Goal: Check status: Check status

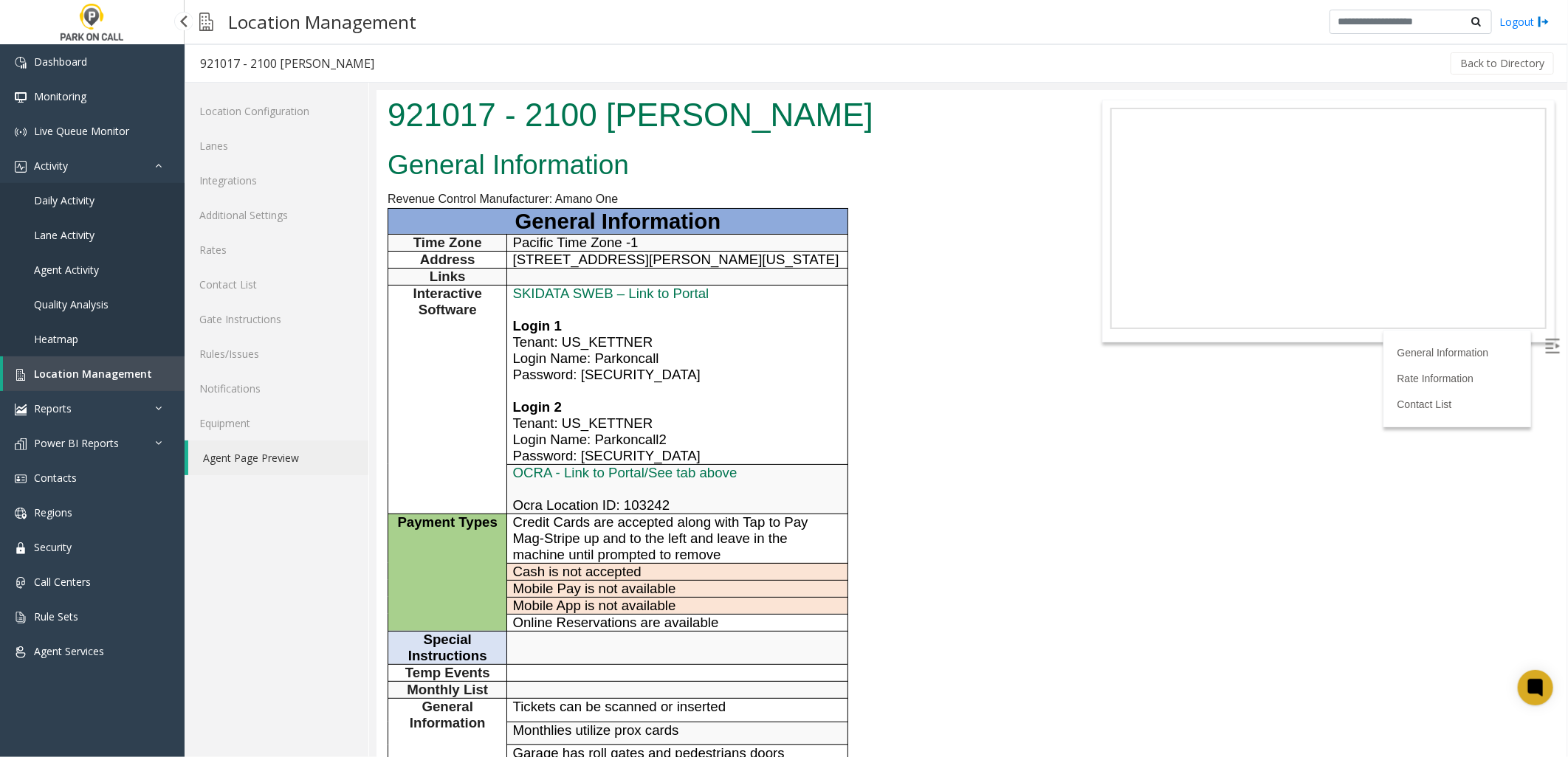
click at [35, 366] on span "Location Management" at bounding box center [93, 373] width 118 height 14
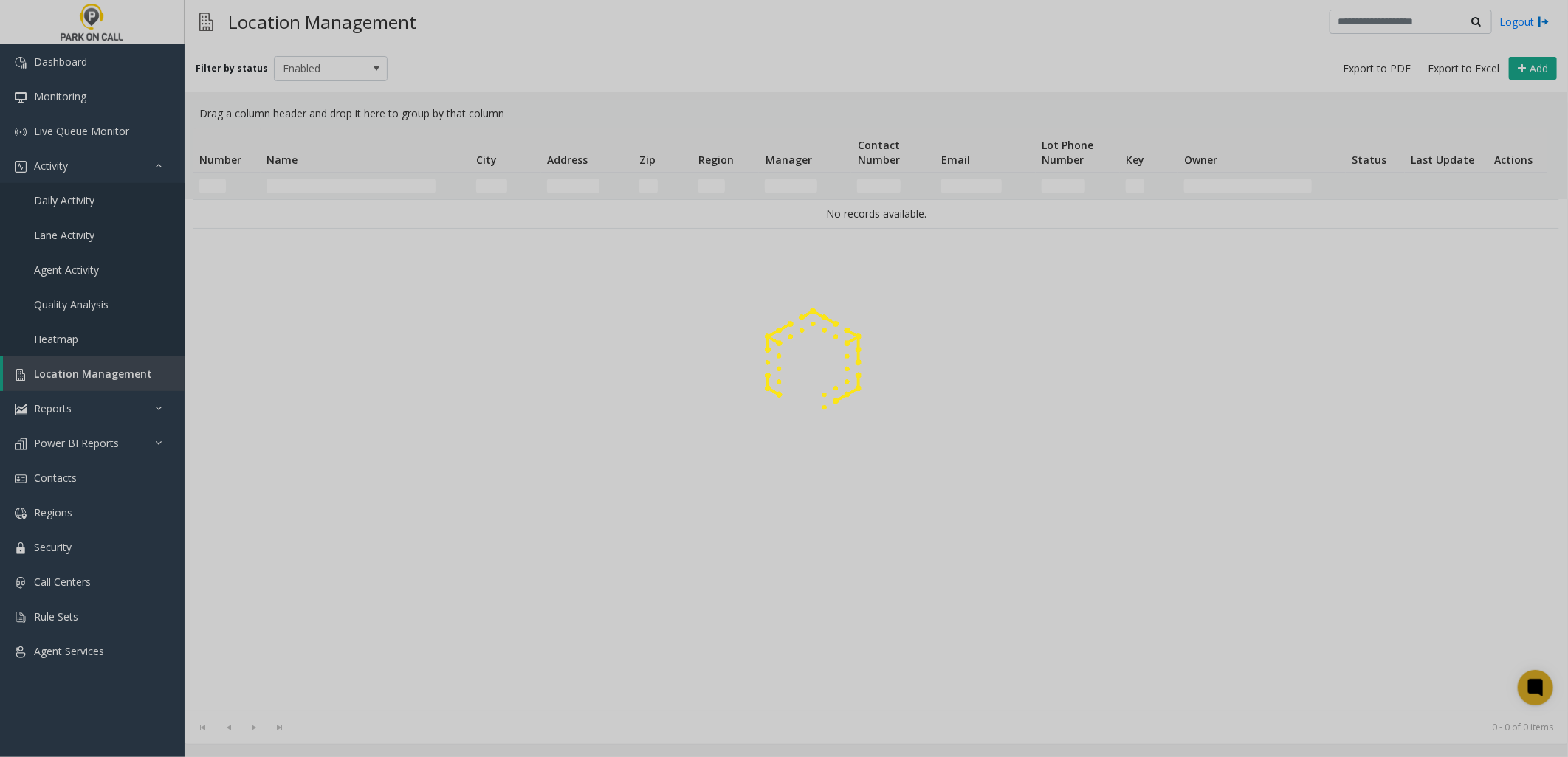
click at [358, 190] on div at bounding box center [784, 378] width 1568 height 757
click at [353, 187] on div at bounding box center [784, 378] width 1568 height 757
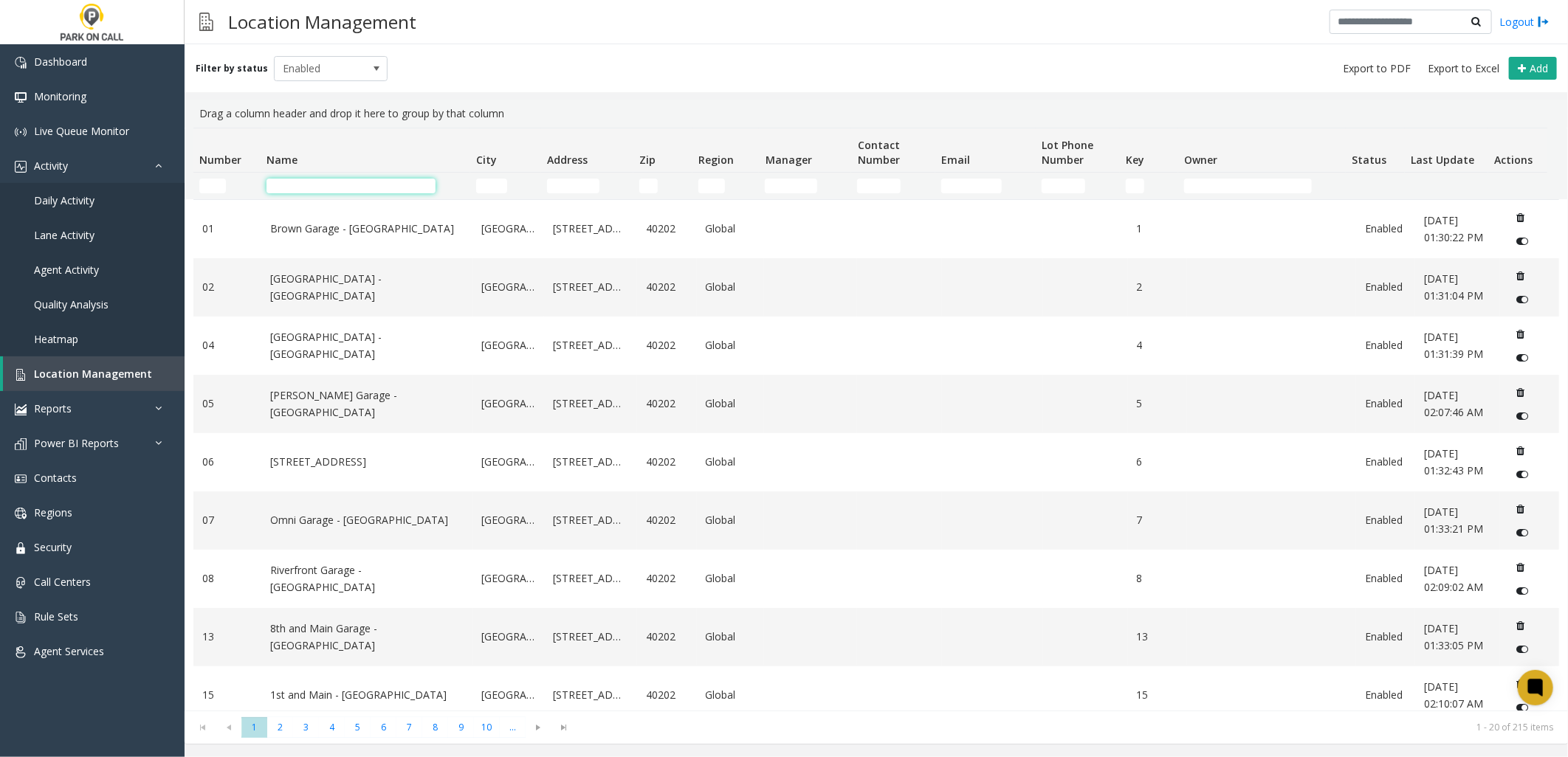
click at [351, 182] on input "Name Filter" at bounding box center [351, 186] width 169 height 15
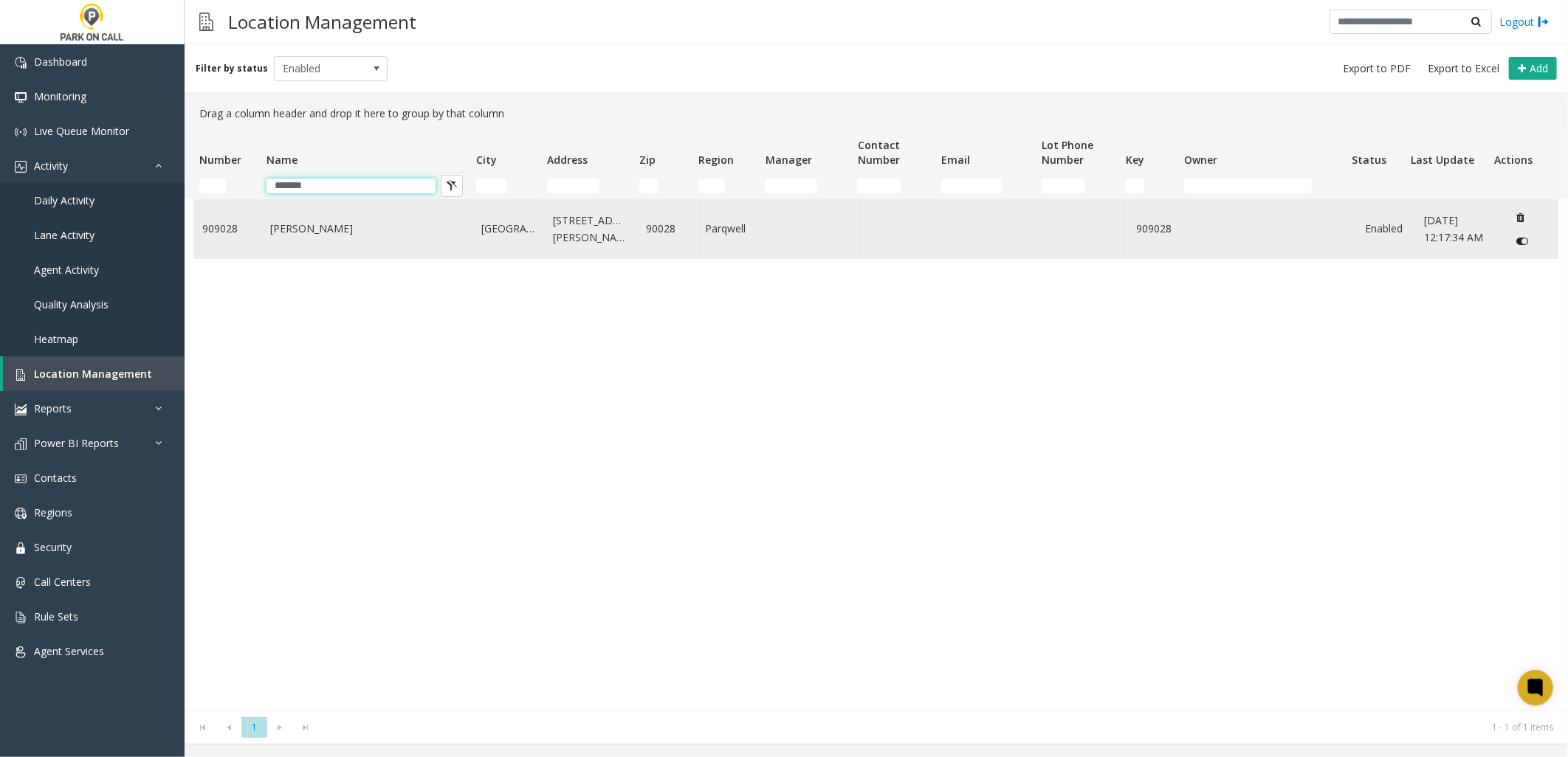
type input "*******"
click at [347, 229] on link "Jardine - Parkwell" at bounding box center [366, 228] width 193 height 16
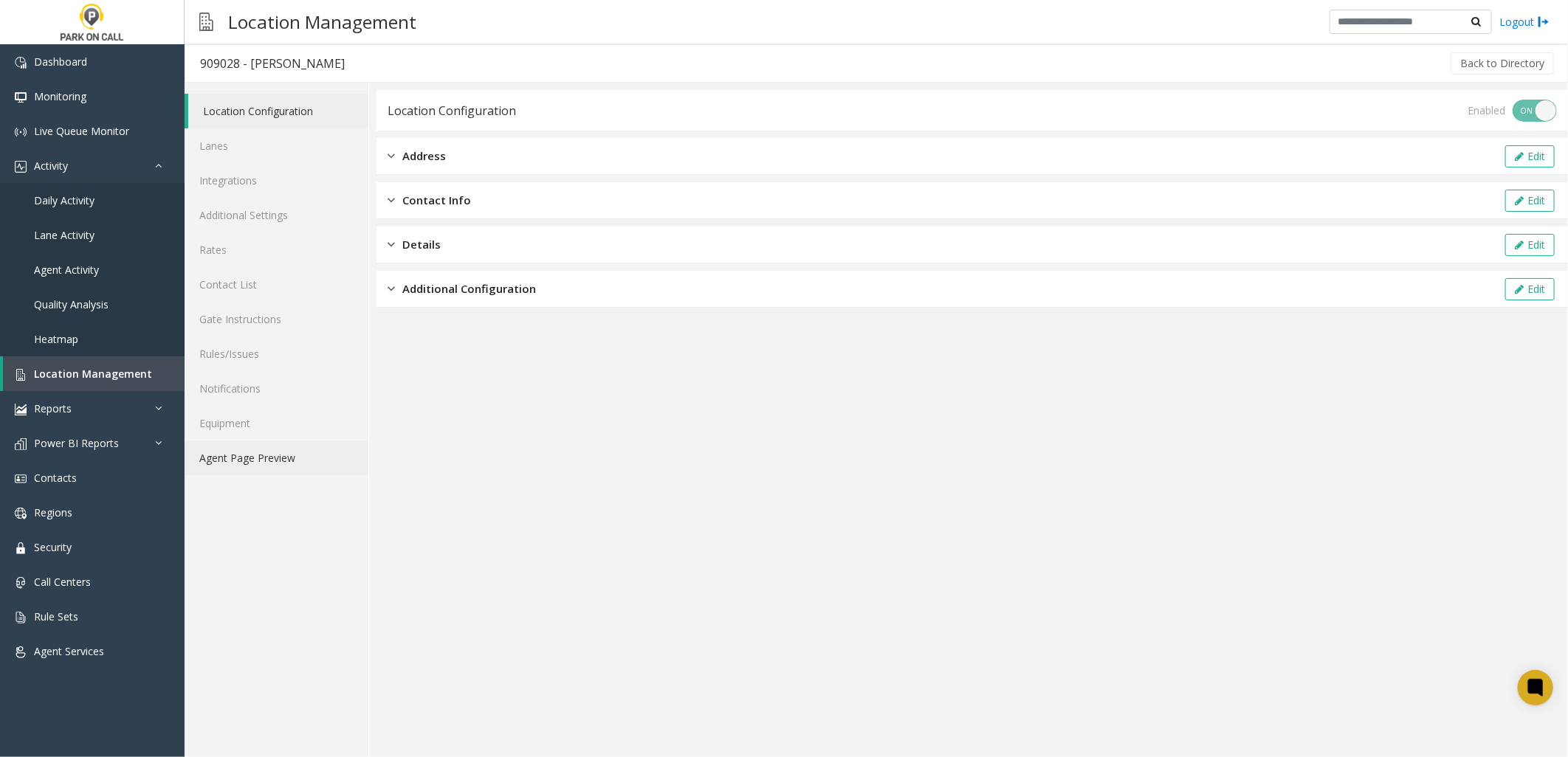
click at [274, 455] on link "Agent Page Preview" at bounding box center [277, 458] width 184 height 34
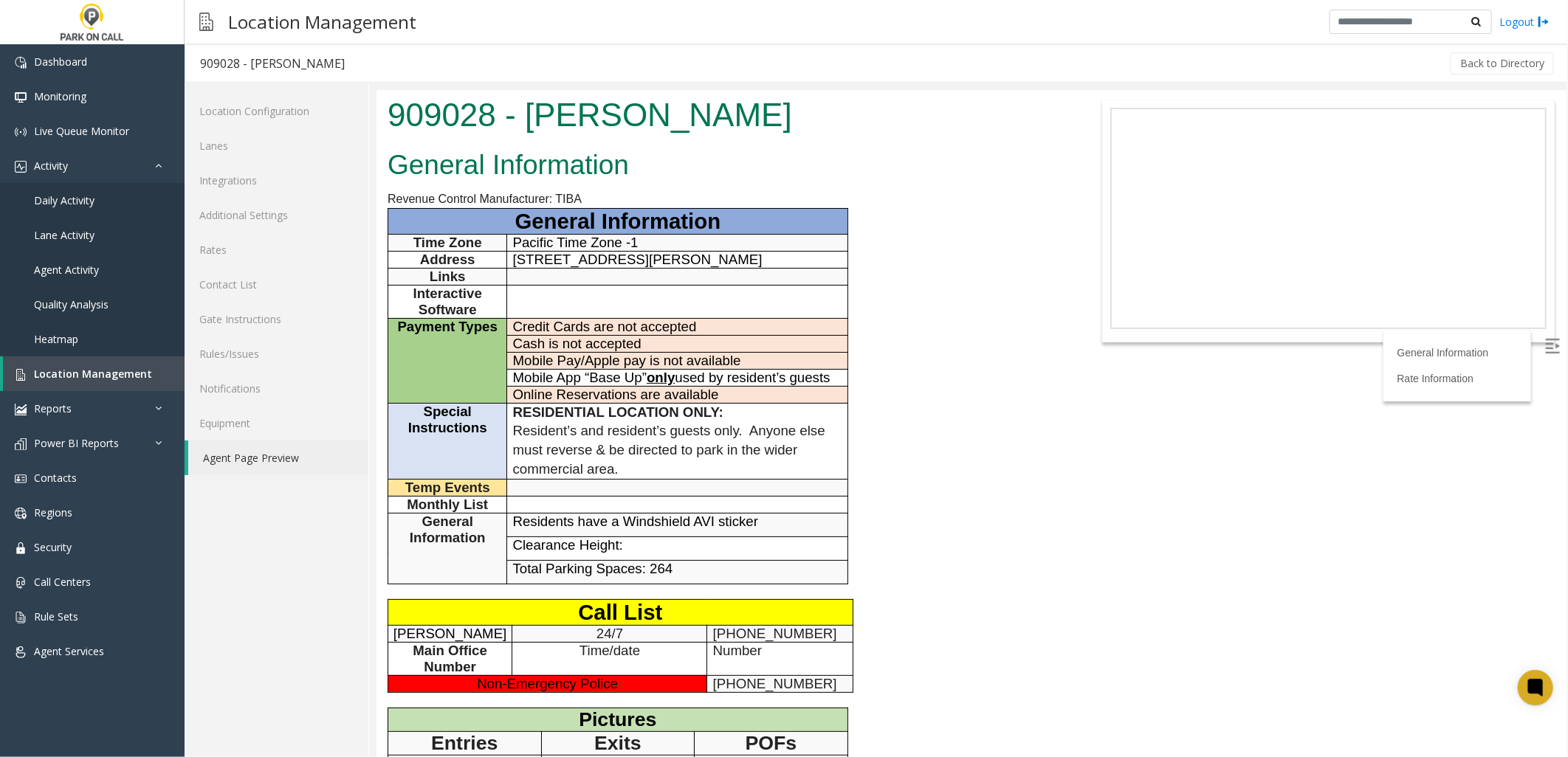
click at [1109, 394] on body "909028 - Jardine - Parkwell General Information Revenue Control Manufacturer: T…" at bounding box center [971, 423] width 1190 height 667
click at [1079, 476] on body "909028 - Jardine - Parkwell General Information Revenue Control Manufacturer: T…" at bounding box center [971, 423] width 1190 height 667
click at [700, 142] on div "909028 - Jardine - Parkwell" at bounding box center [723, 116] width 694 height 54
click at [234, 214] on link "Additional Settings" at bounding box center [277, 215] width 184 height 34
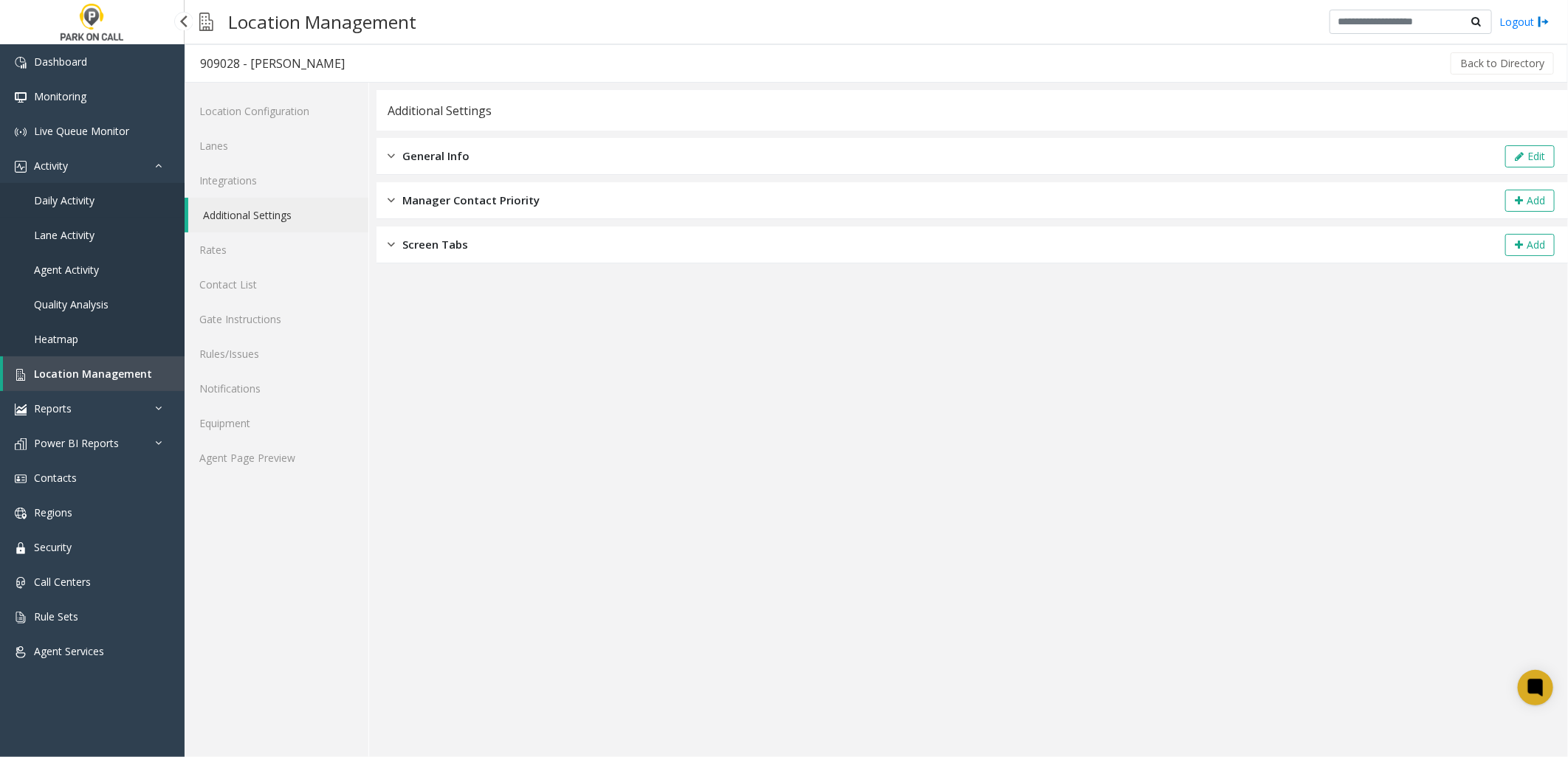
click at [67, 205] on span "Daily Activity" at bounding box center [65, 200] width 61 height 14
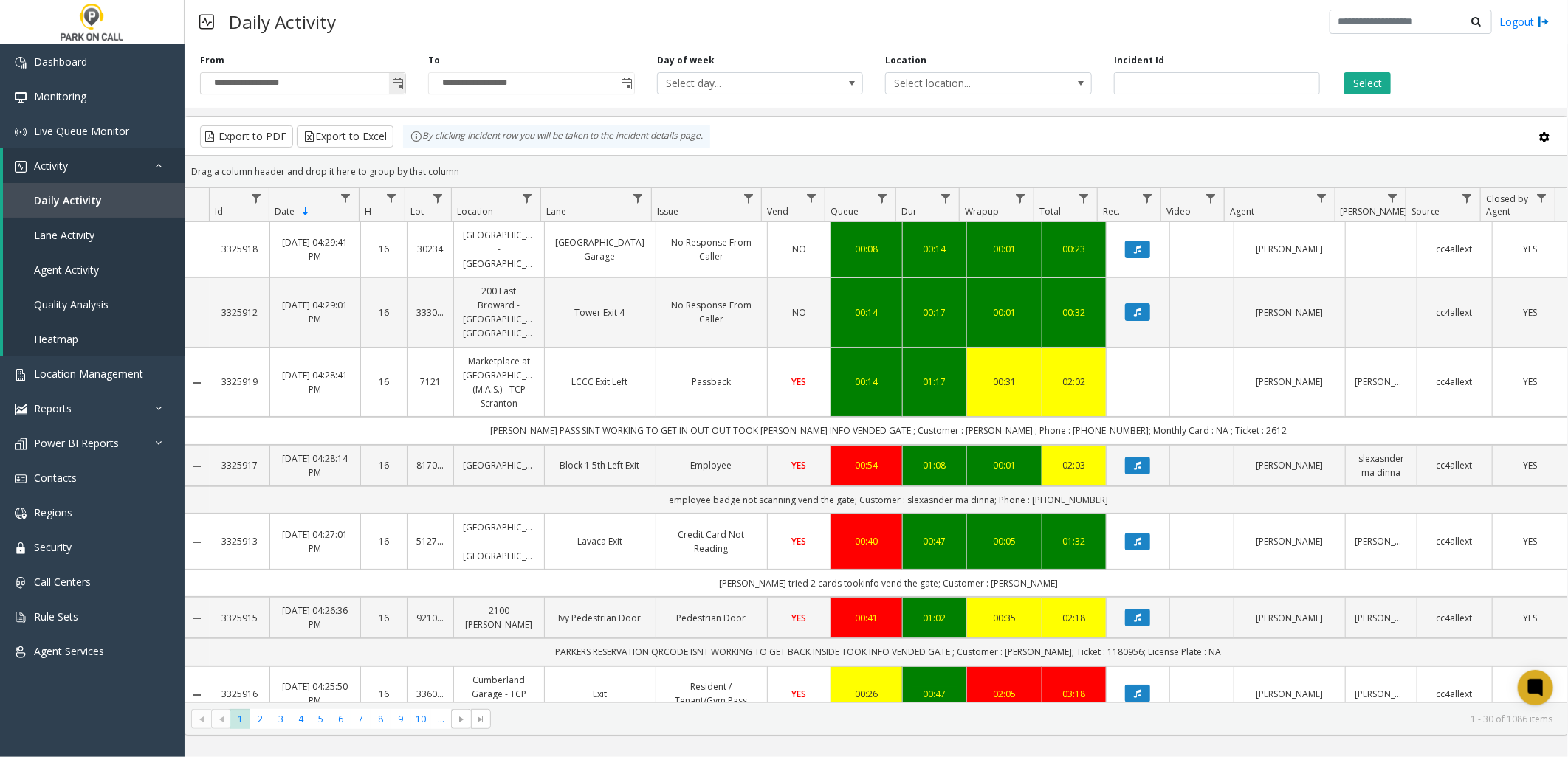
click at [401, 83] on span "Toggle popup" at bounding box center [398, 83] width 12 height 12
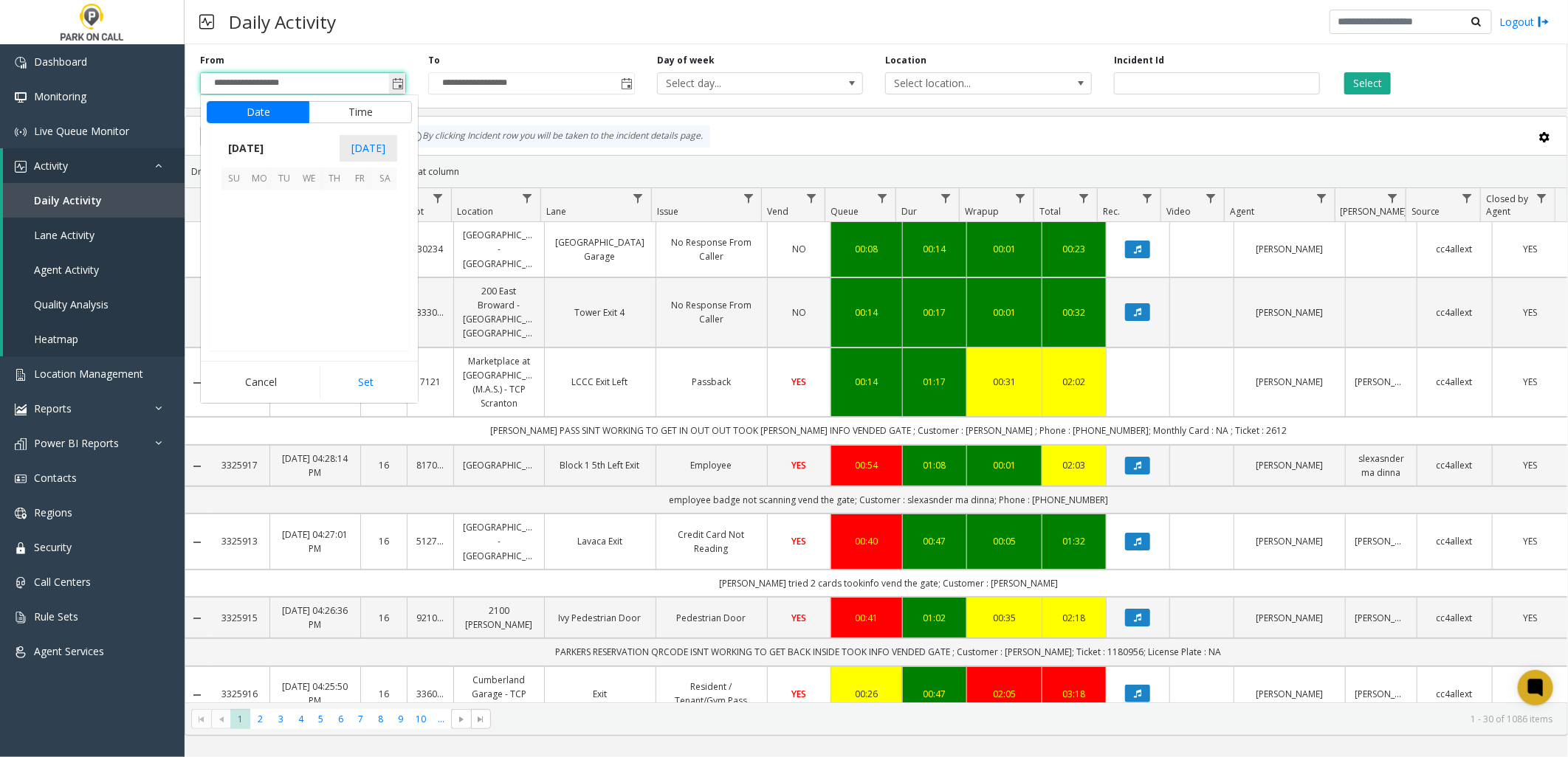
scroll to position [265004, 0]
click at [263, 149] on span "October 2025" at bounding box center [246, 148] width 48 height 22
click at [239, 246] on span "Sep" at bounding box center [239, 250] width 35 height 35
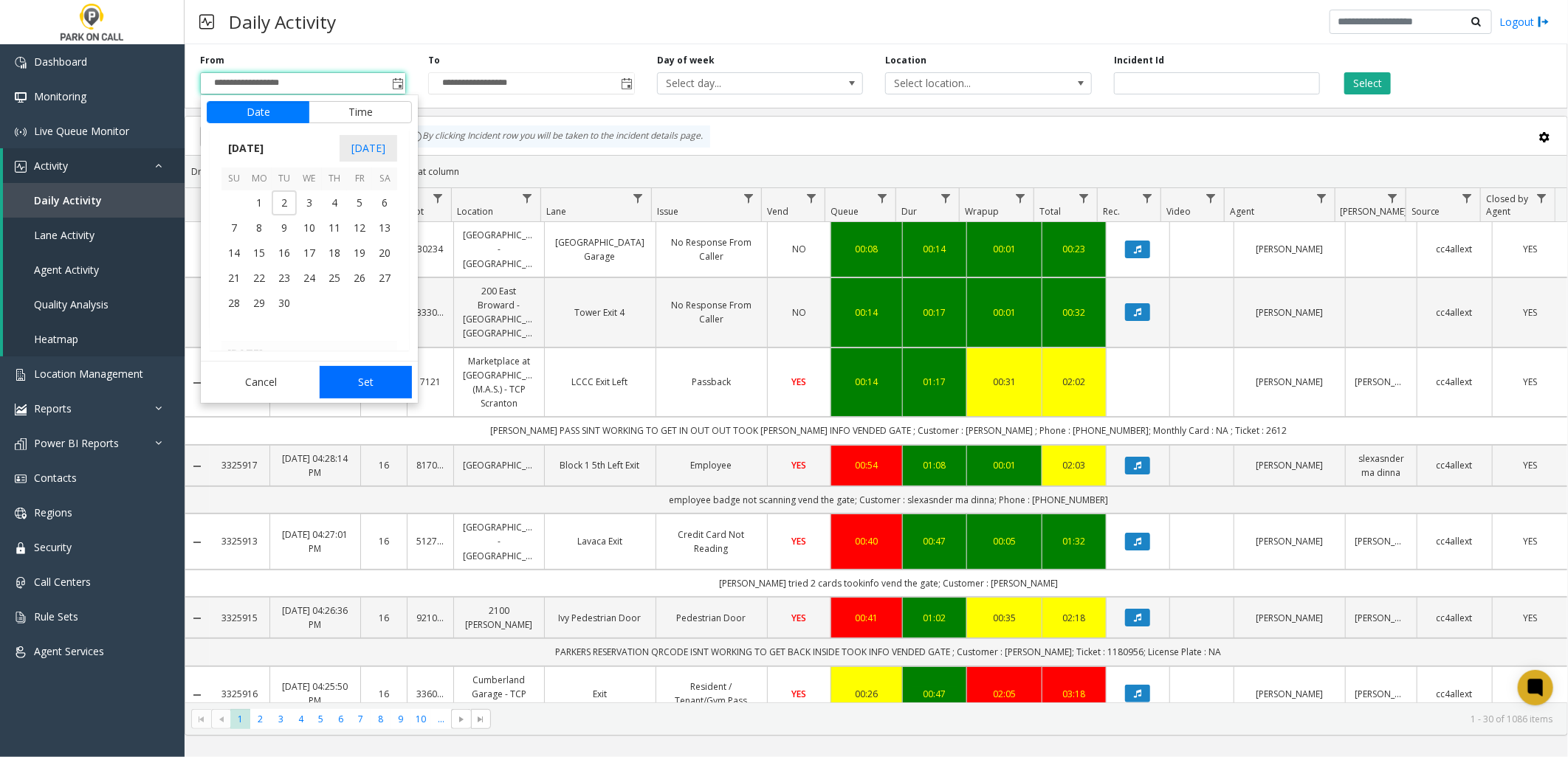
click at [371, 386] on button "Set" at bounding box center [366, 383] width 93 height 33
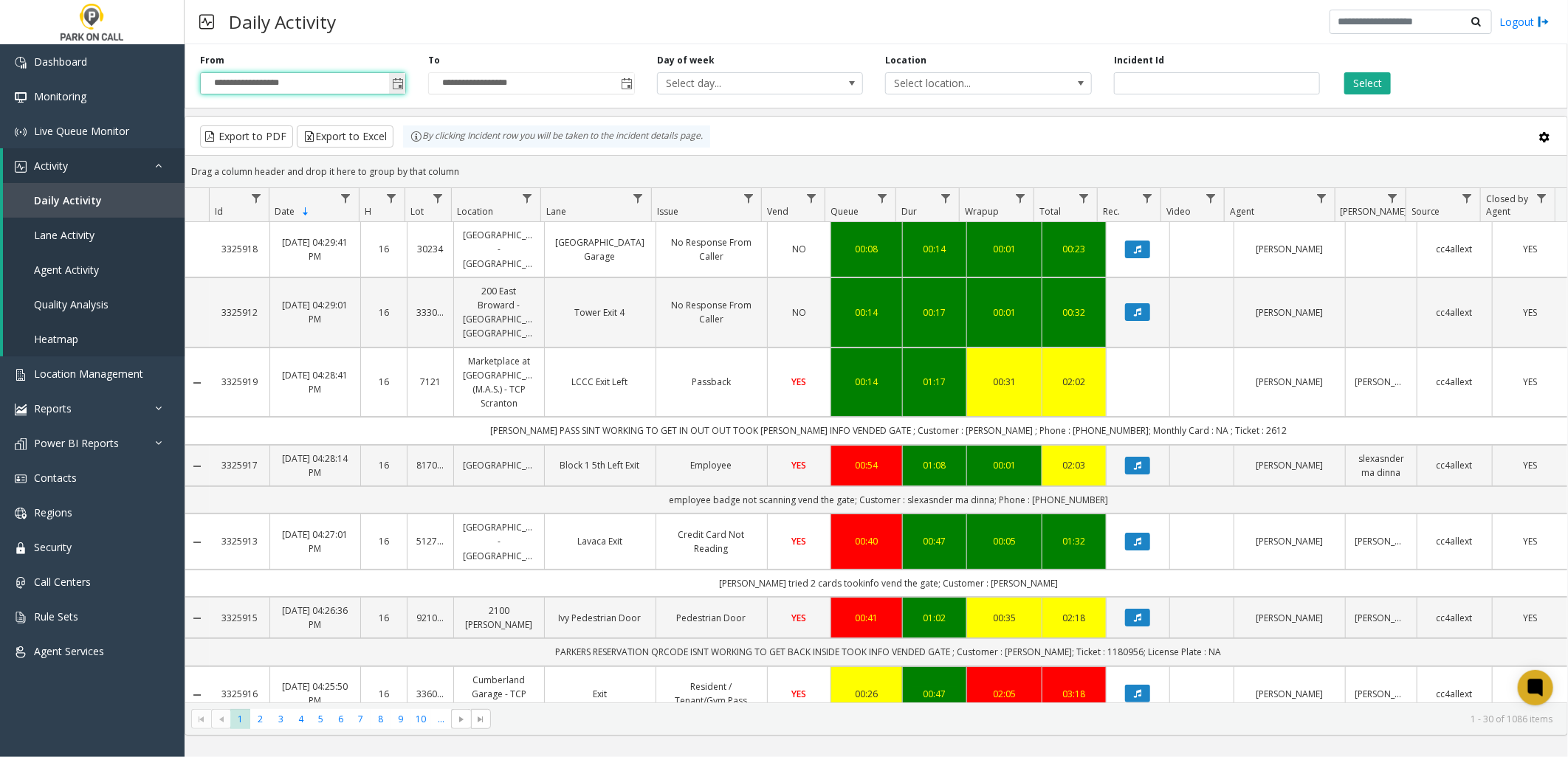
click at [389, 85] on span "Toggle popup" at bounding box center [397, 83] width 16 height 23
click at [400, 80] on span "Toggle popup" at bounding box center [398, 83] width 12 height 12
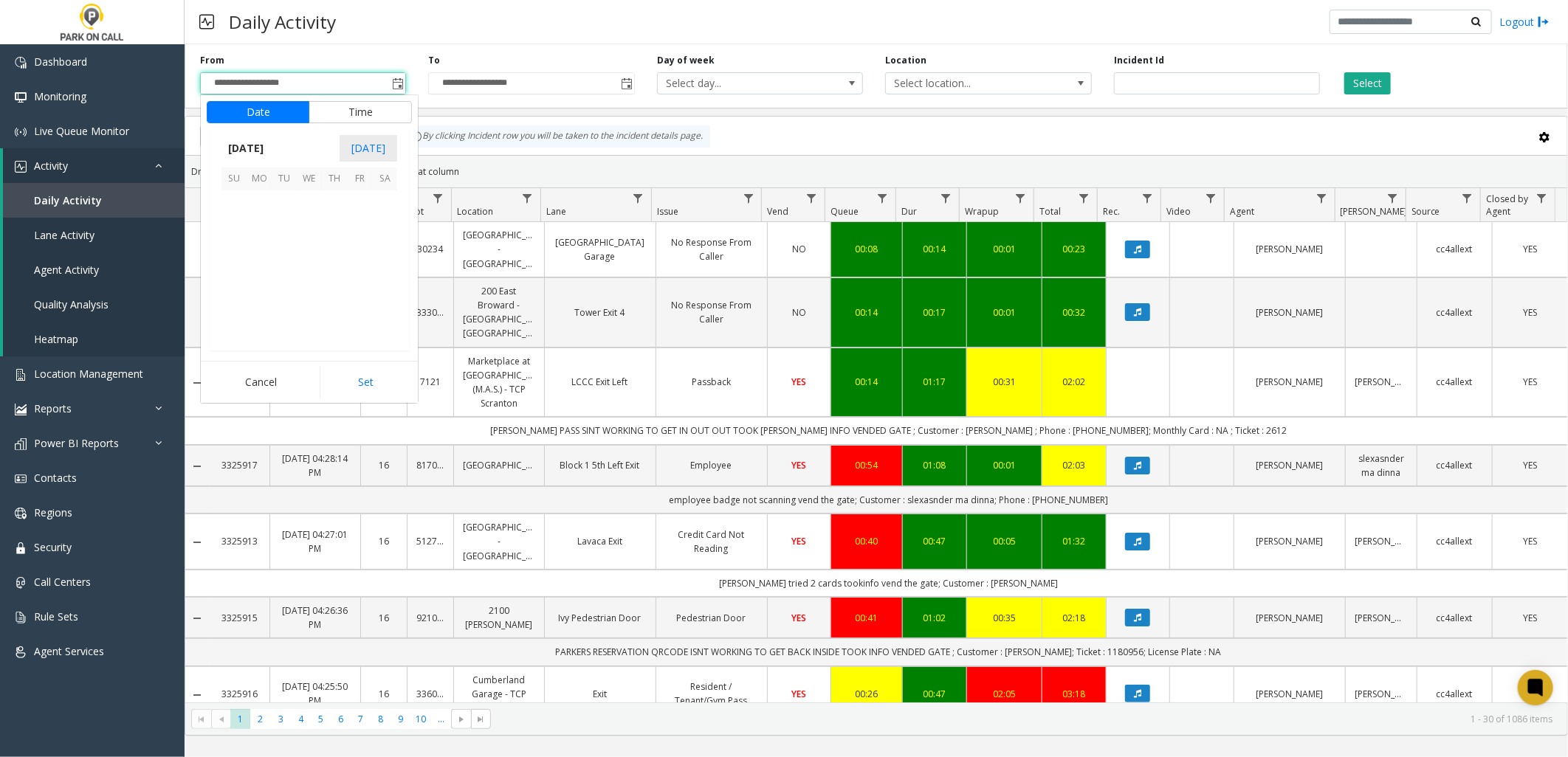
scroll to position [265004, 0]
click at [267, 142] on span "October 2025" at bounding box center [246, 148] width 48 height 22
click at [238, 260] on span "Sep" at bounding box center [239, 250] width 35 height 35
click at [252, 200] on span "1" at bounding box center [259, 203] width 25 height 25
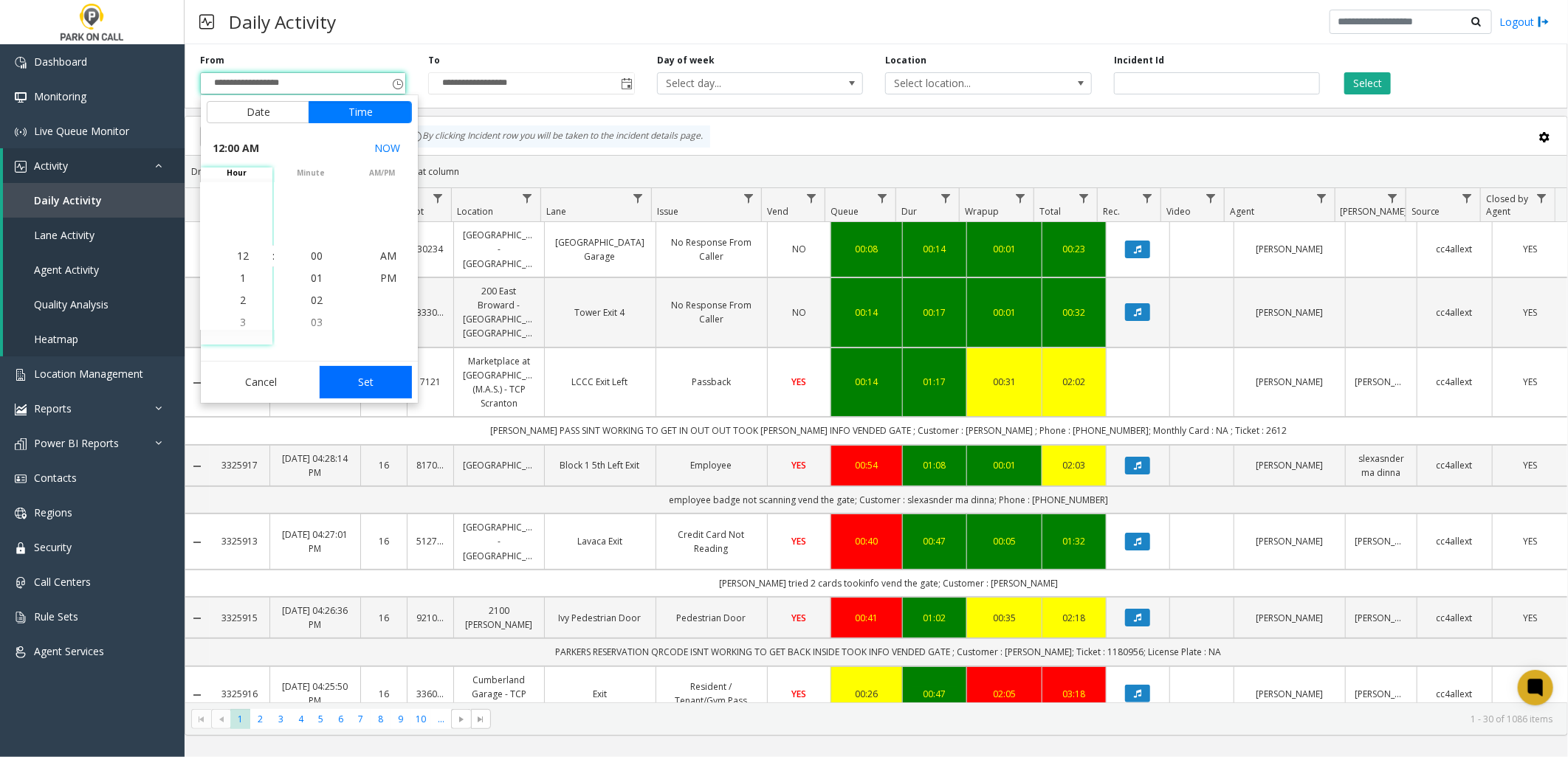
click at [373, 378] on button "Set" at bounding box center [366, 383] width 93 height 33
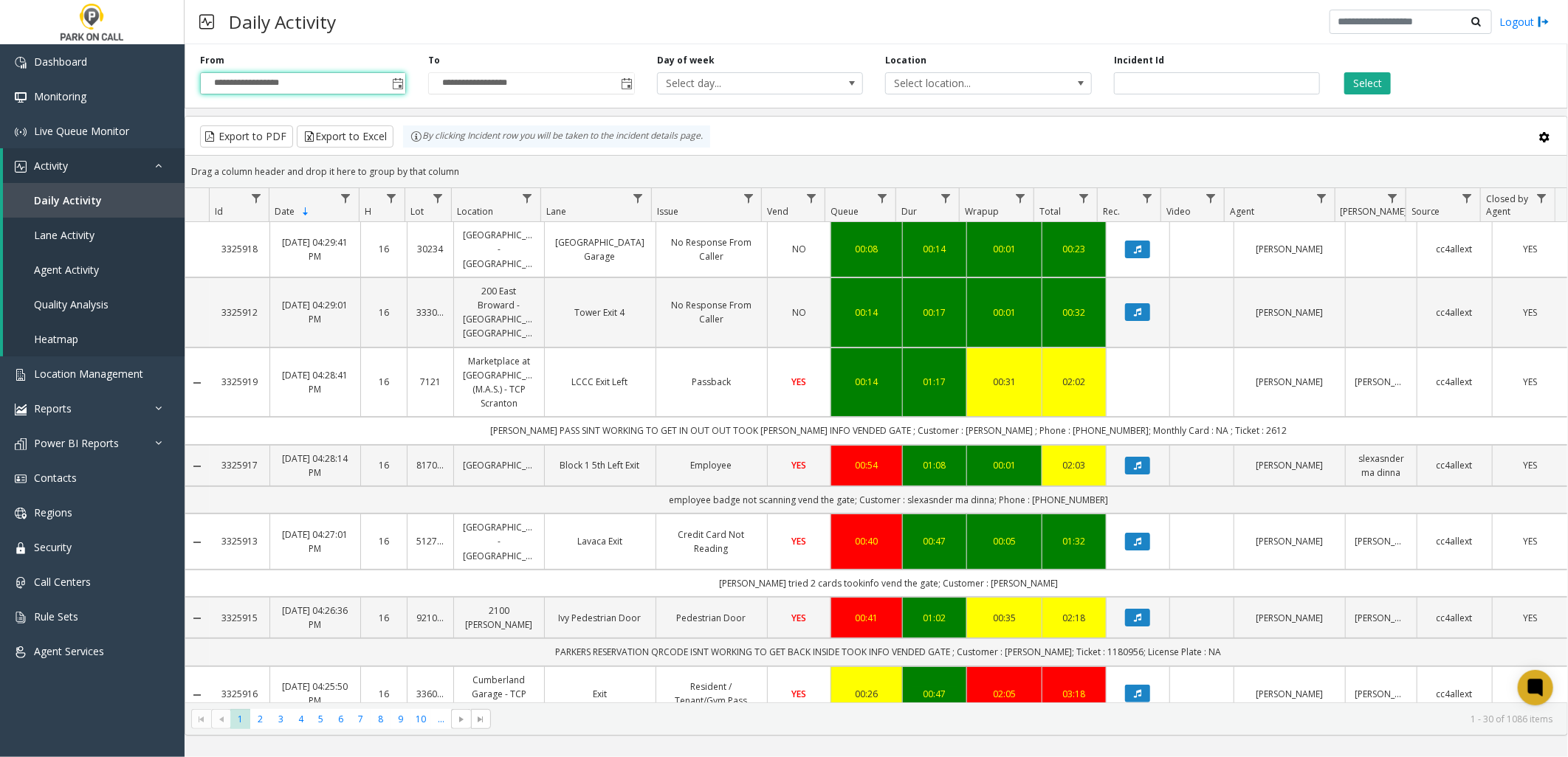
type input "**********"
click at [995, 83] on span "Select location..." at bounding box center [968, 83] width 164 height 21
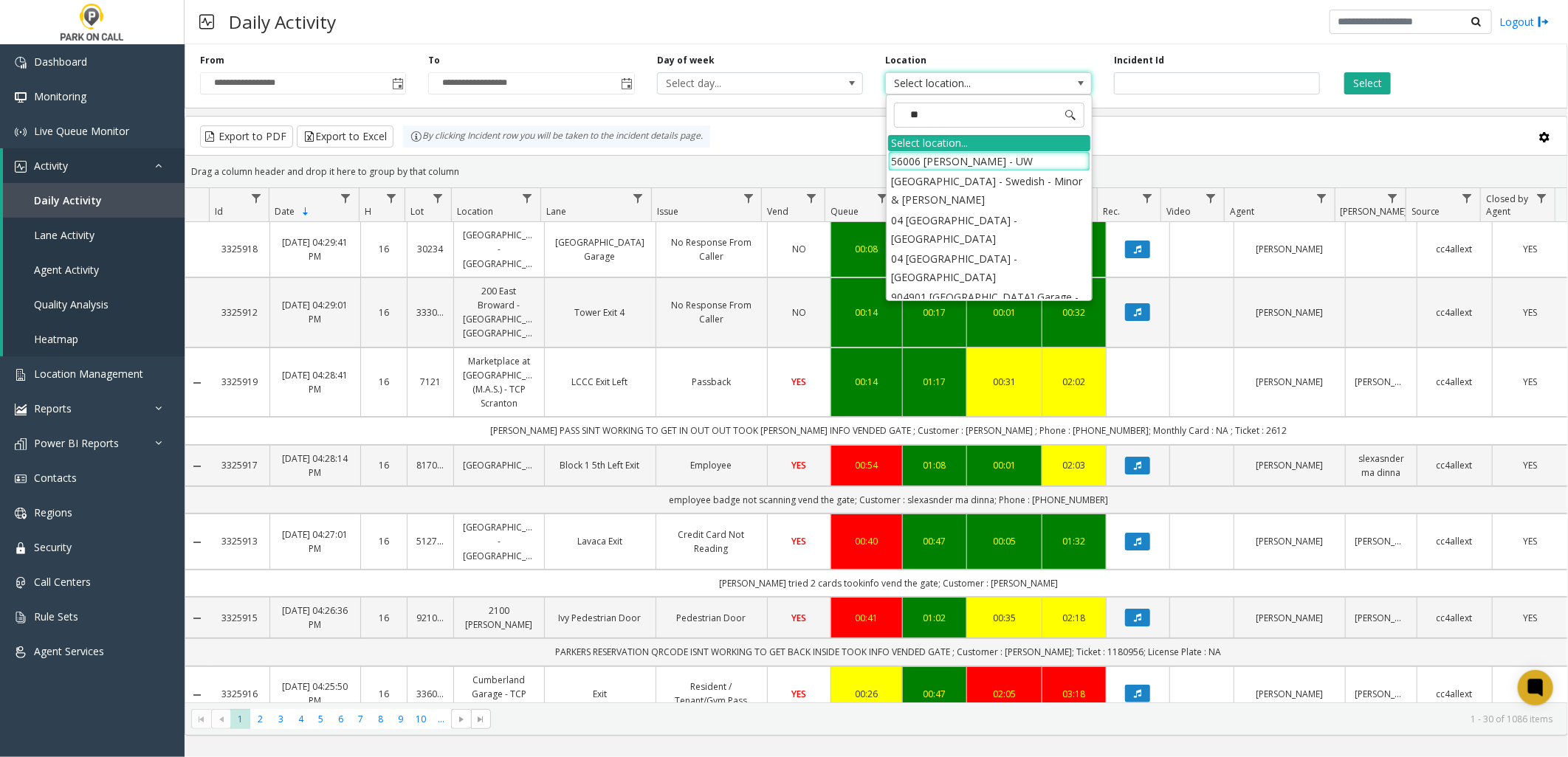
type input "***"
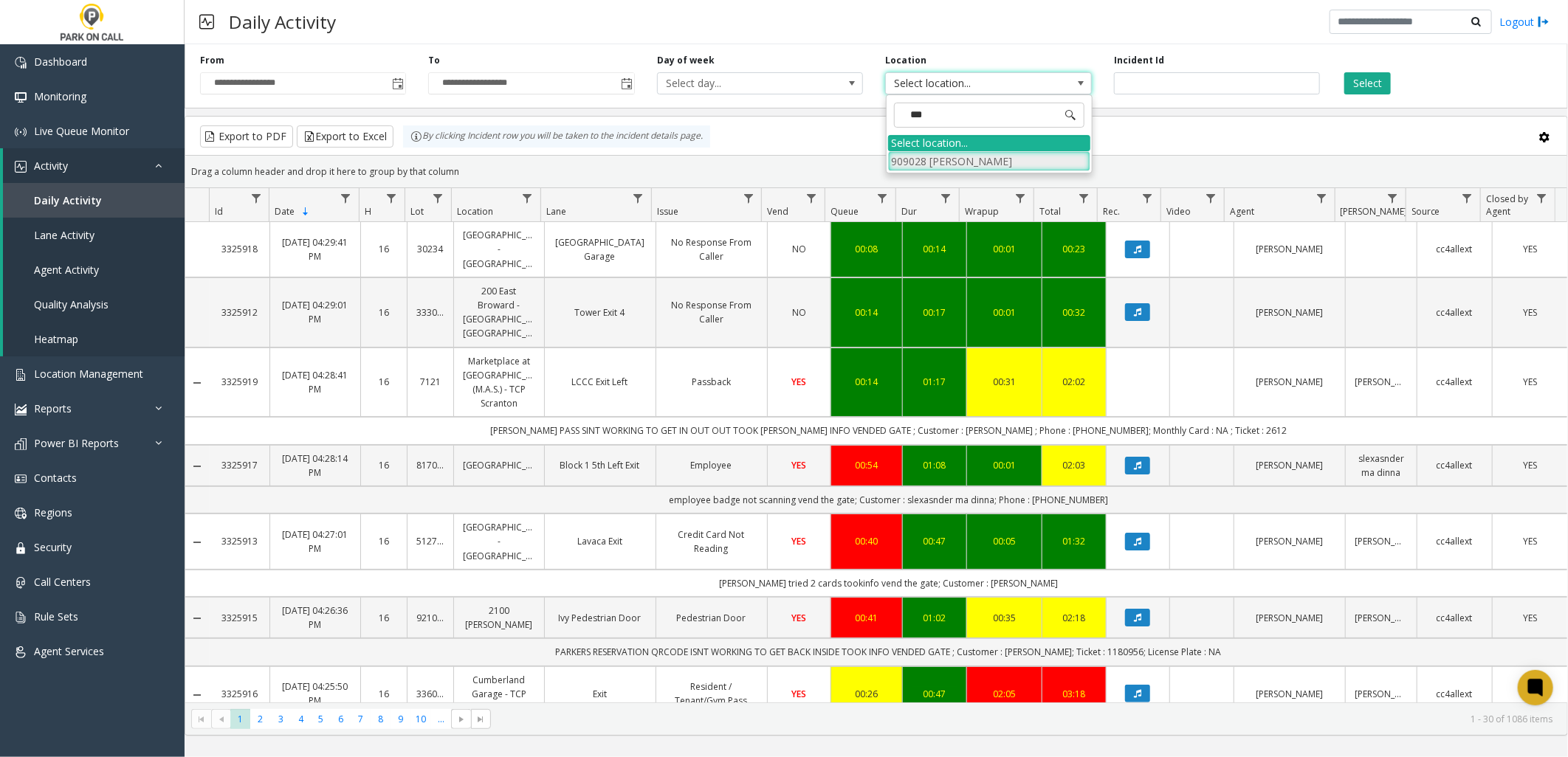
click at [979, 172] on li "909028 Jardine - Parkwell" at bounding box center [989, 161] width 202 height 20
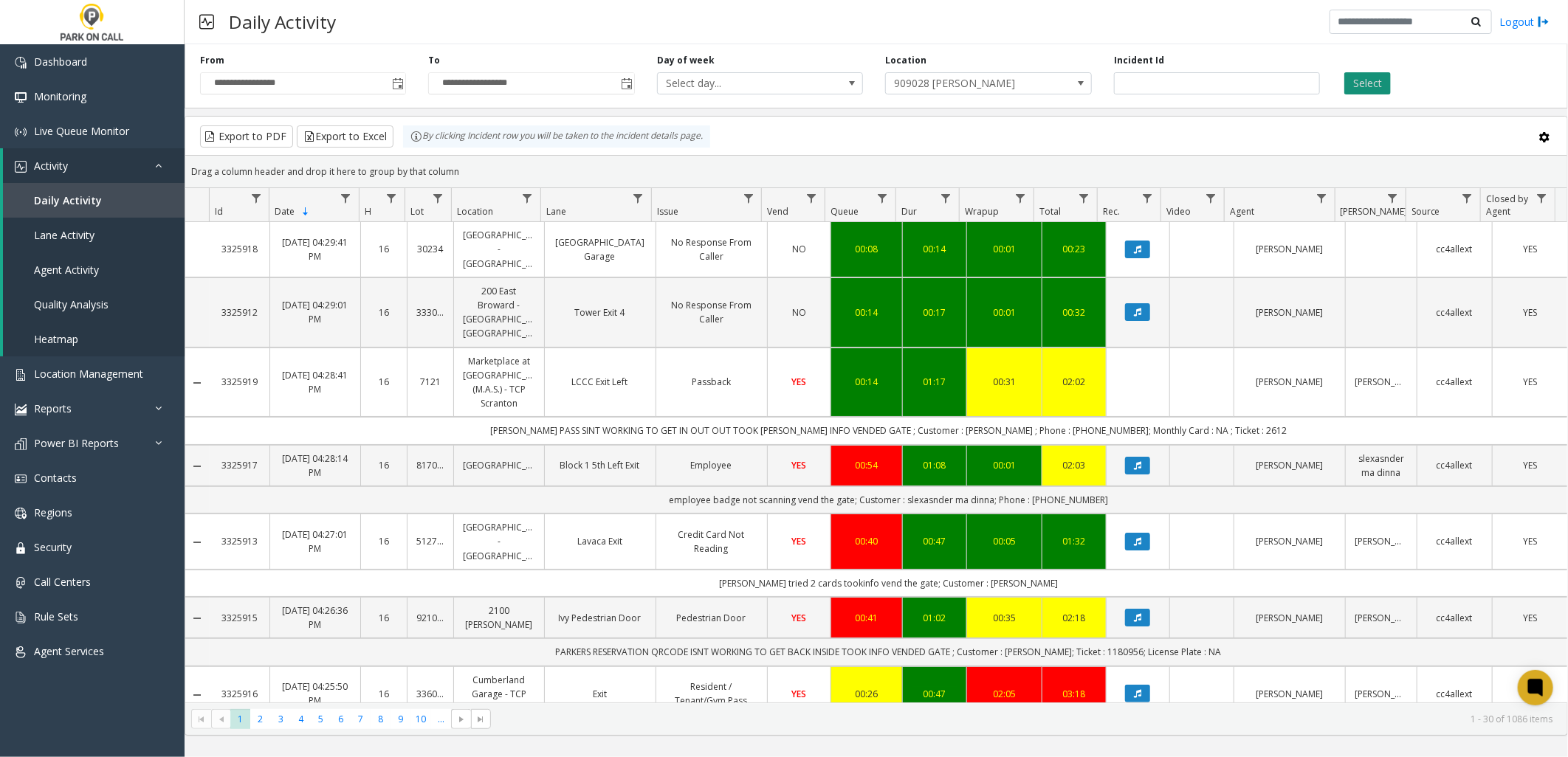
click at [1356, 83] on button "Select" at bounding box center [1368, 83] width 47 height 22
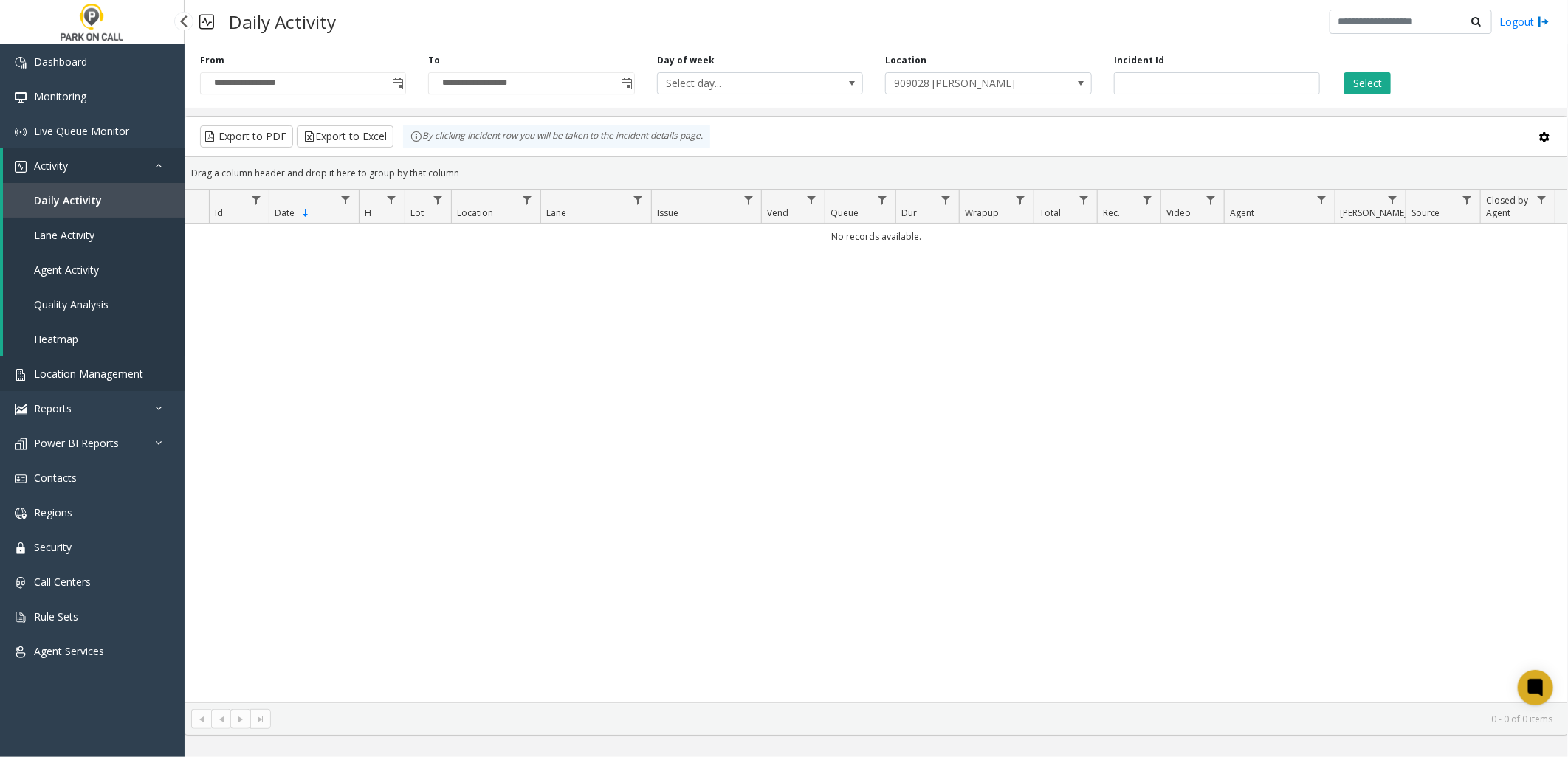
click at [62, 375] on span "Location Management" at bounding box center [89, 373] width 109 height 14
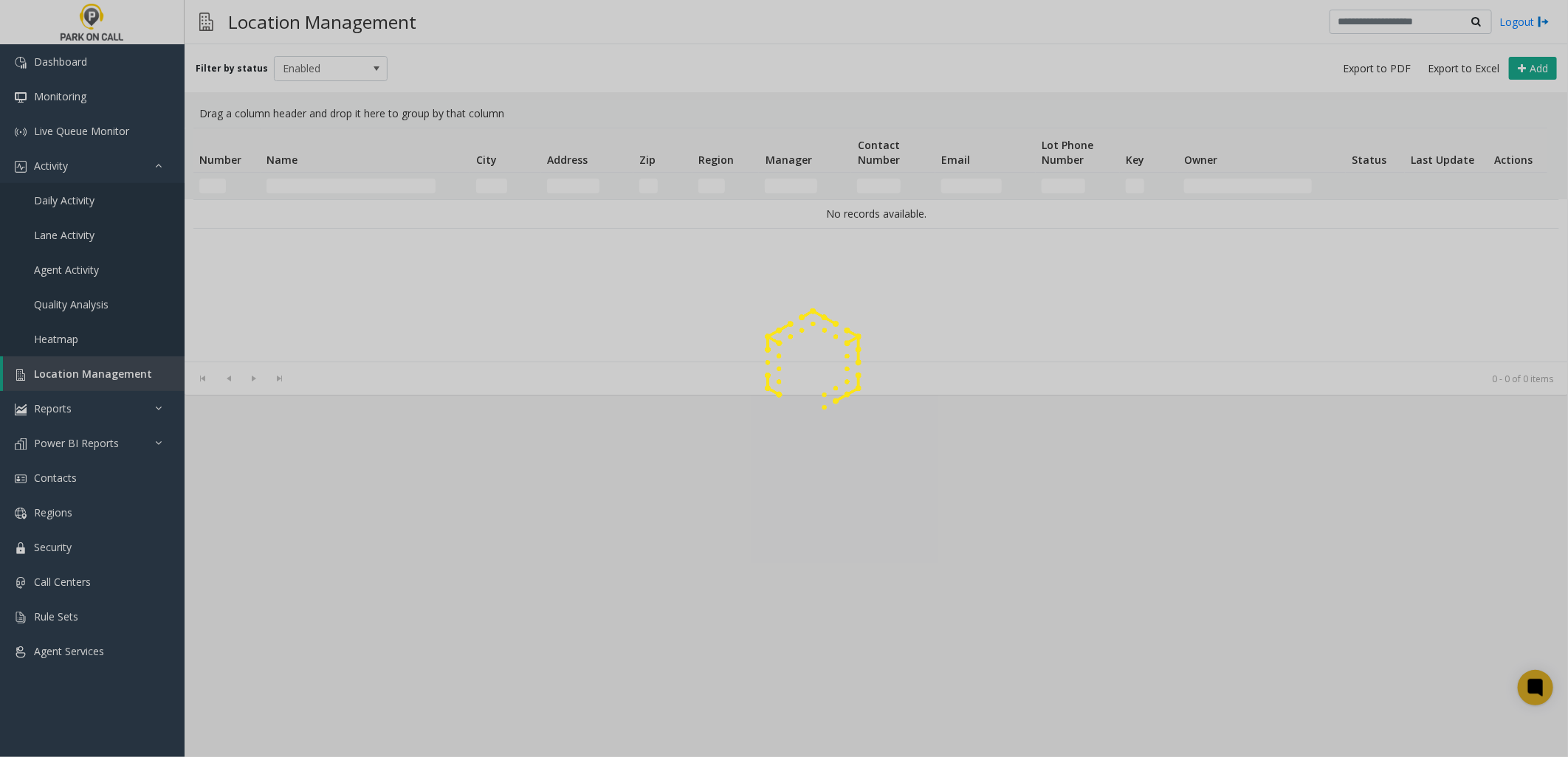
click at [384, 183] on div at bounding box center [784, 378] width 1568 height 757
click at [375, 182] on div at bounding box center [784, 378] width 1568 height 757
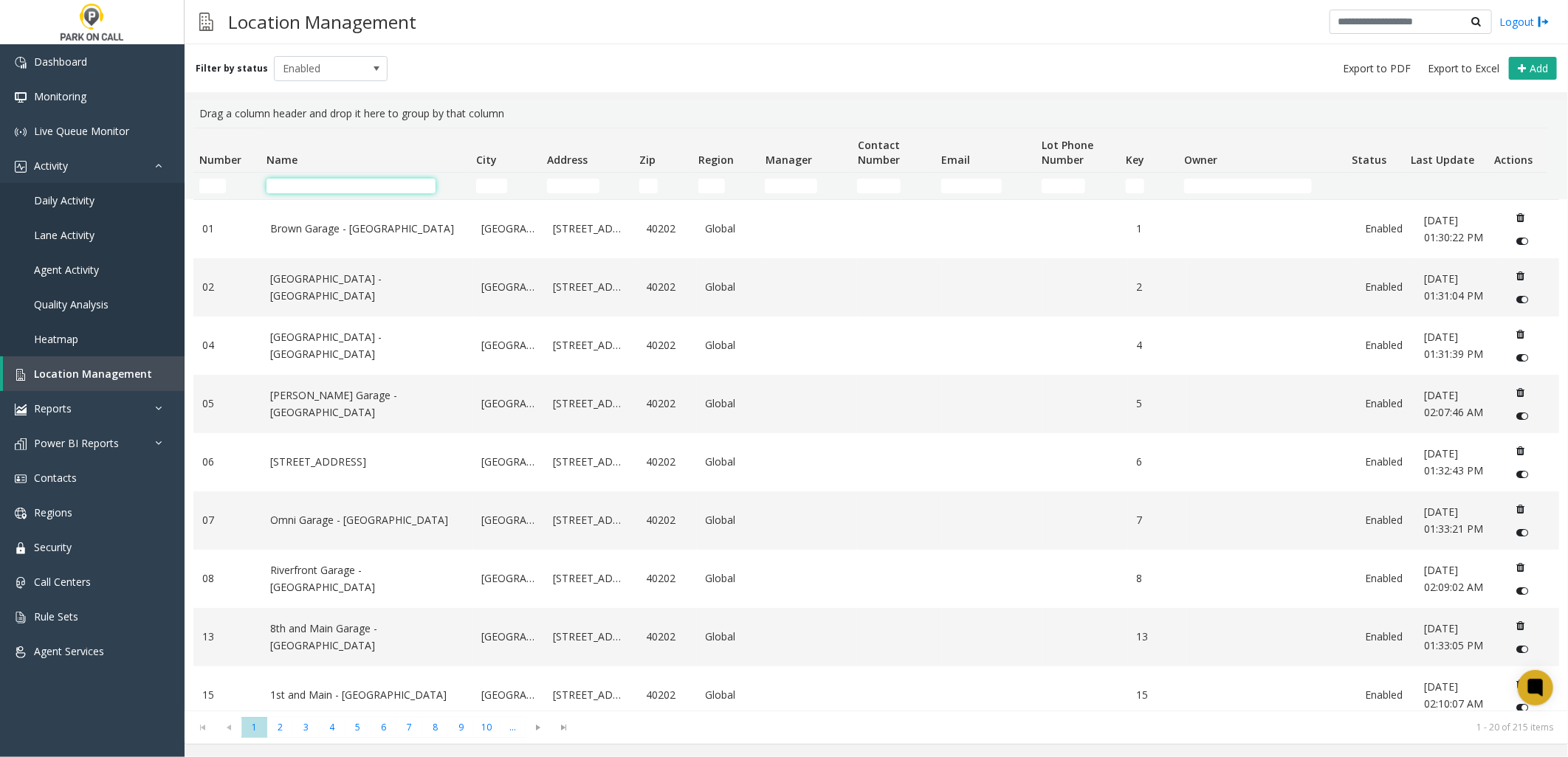
click at [366, 182] on input "Name Filter" at bounding box center [351, 186] width 169 height 15
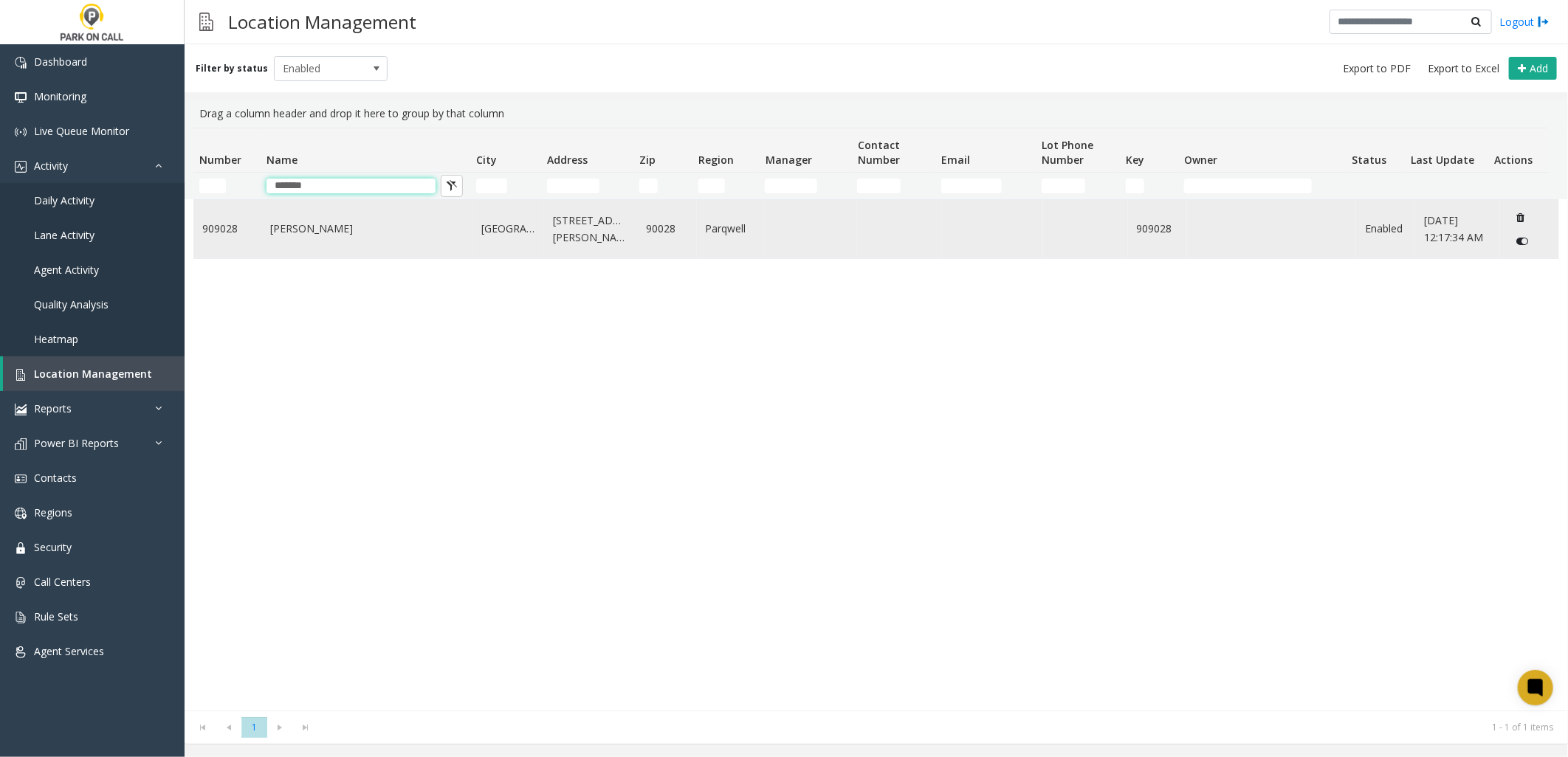
type input "*******"
click at [1516, 244] on icon "Data table" at bounding box center [1521, 241] width 12 height 10
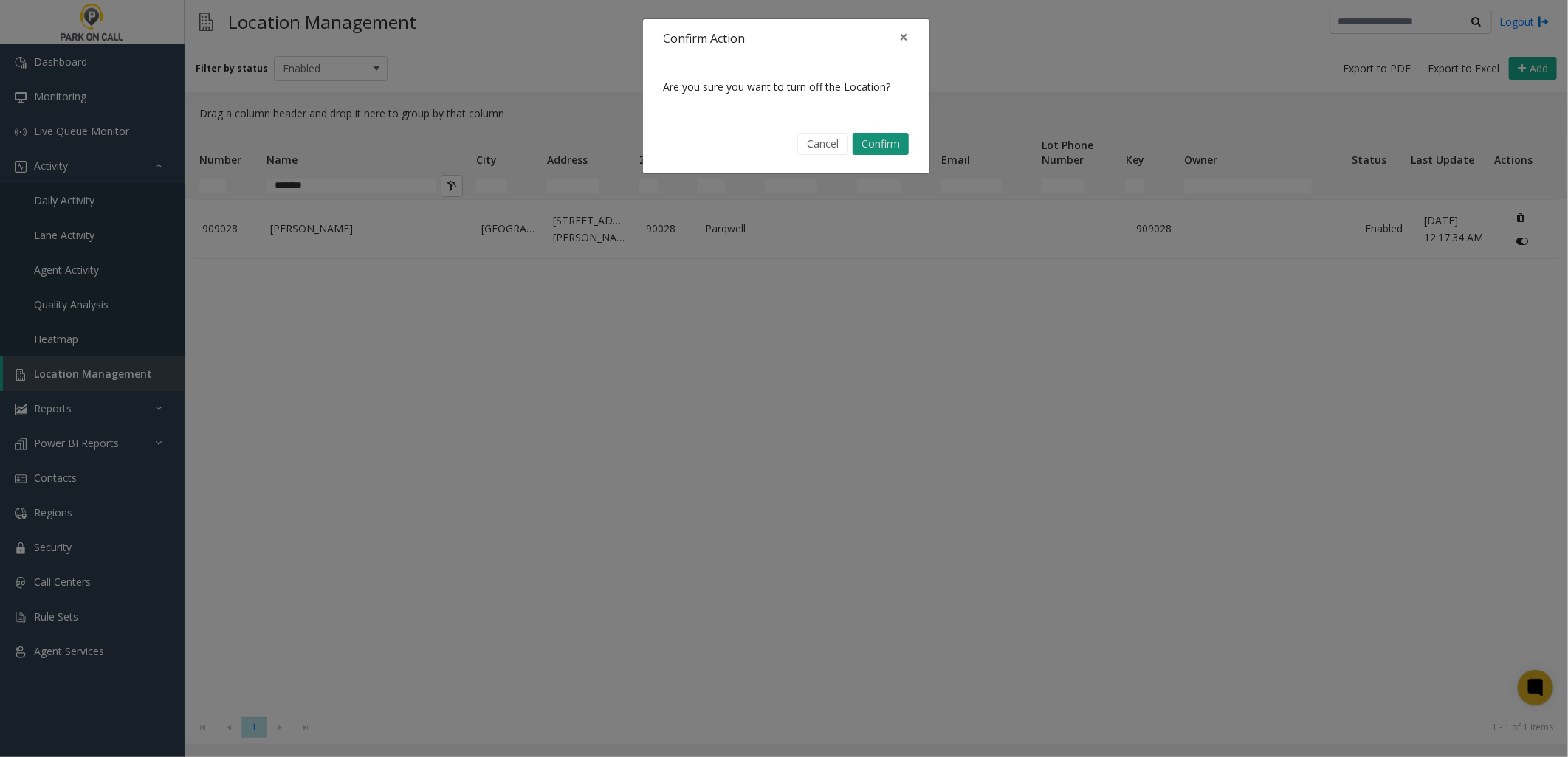
click at [867, 137] on button "Confirm" at bounding box center [880, 143] width 56 height 22
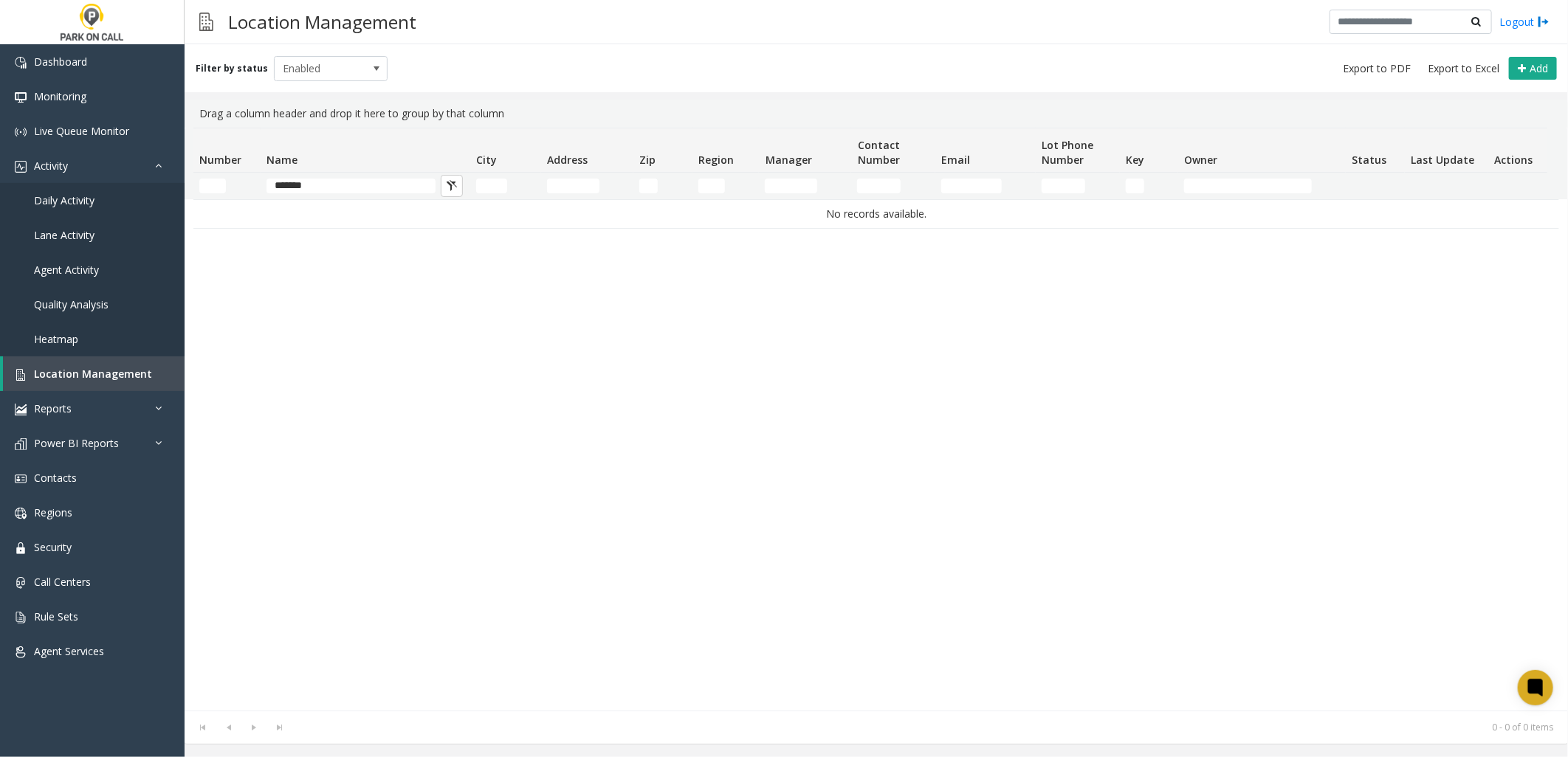
click at [434, 380] on div "No records available." at bounding box center [876, 455] width 1365 height 511
click at [436, 355] on div "No records available." at bounding box center [876, 455] width 1365 height 511
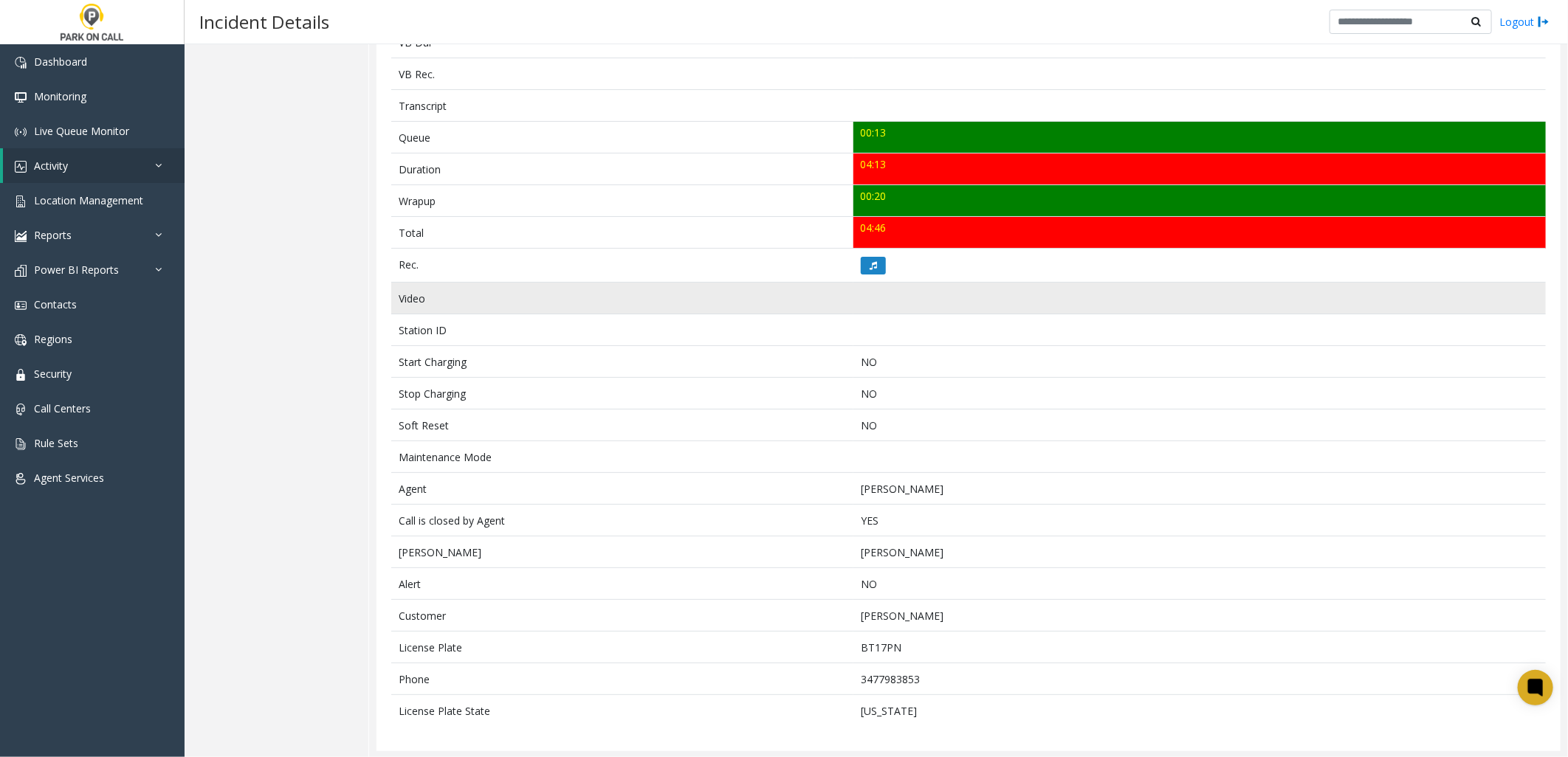
scroll to position [471, 0]
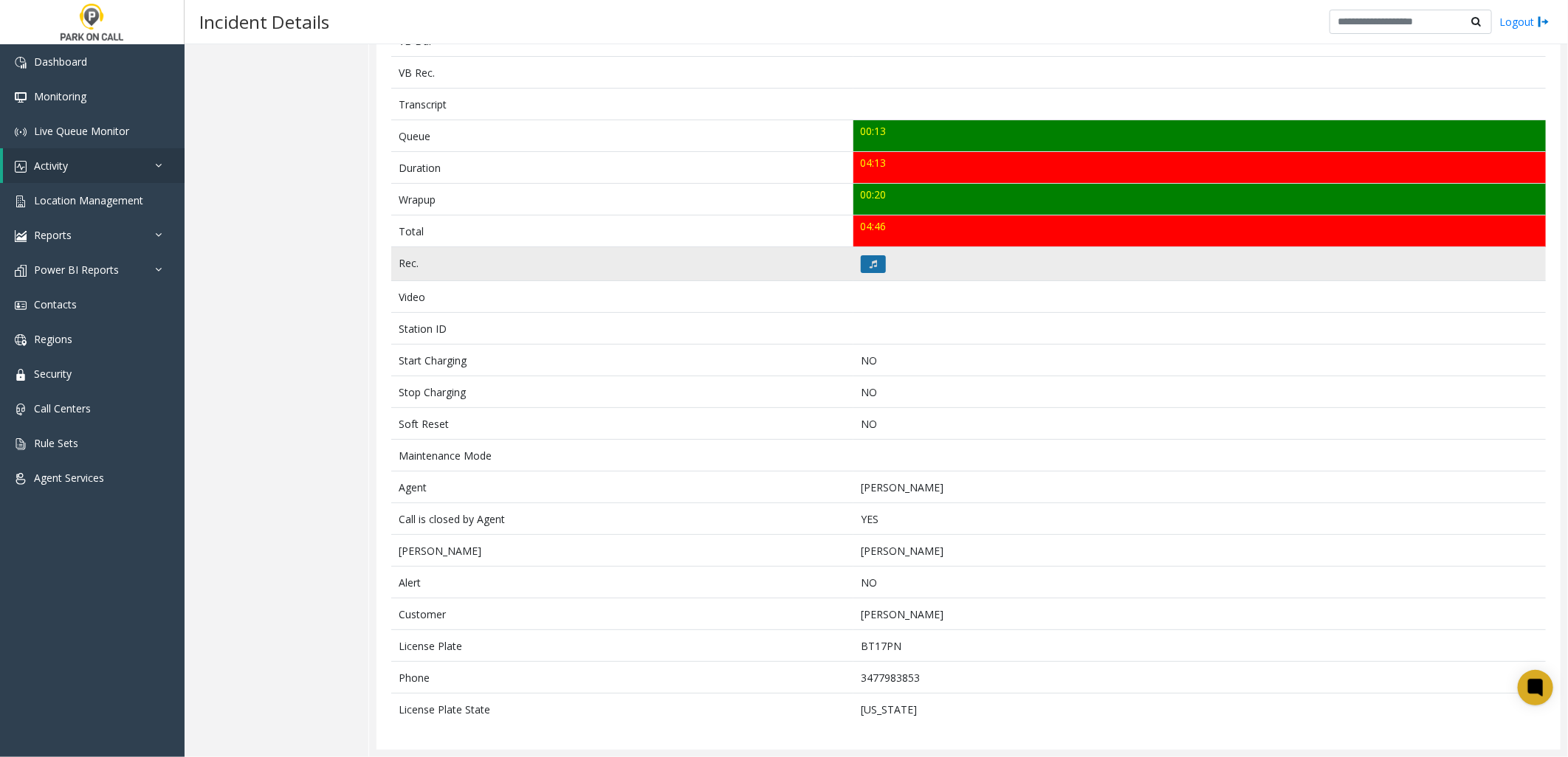
click at [869, 260] on icon at bounding box center [872, 264] width 7 height 9
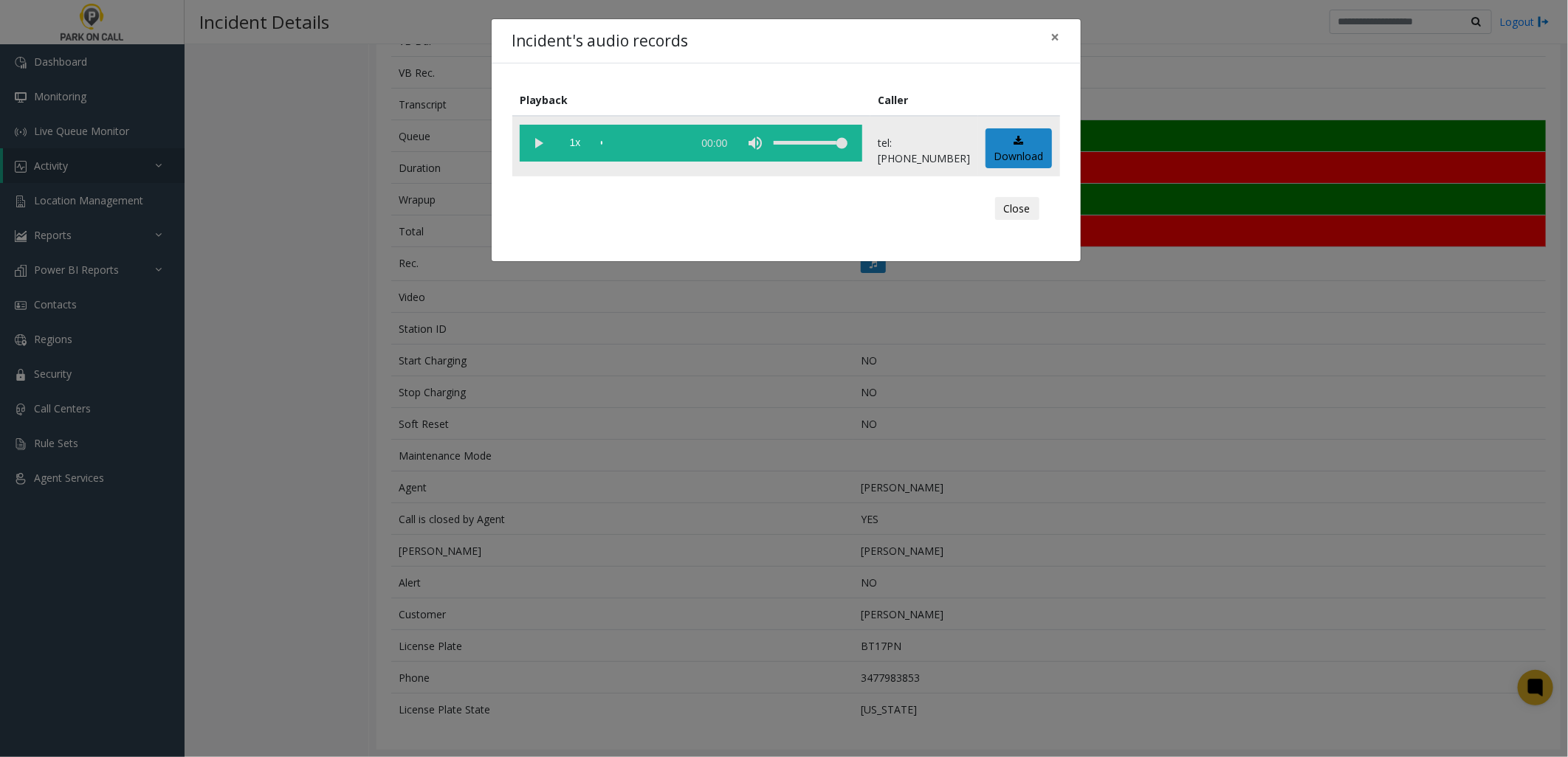
click at [542, 144] on vg-play-pause at bounding box center [537, 143] width 37 height 37
click at [576, 133] on span "1x" at bounding box center [575, 143] width 37 height 37
click at [625, 339] on div "Incident's audio records × Playback Caller 1.5x 04:16 tel:4260009003 Download C…" at bounding box center [784, 378] width 1568 height 757
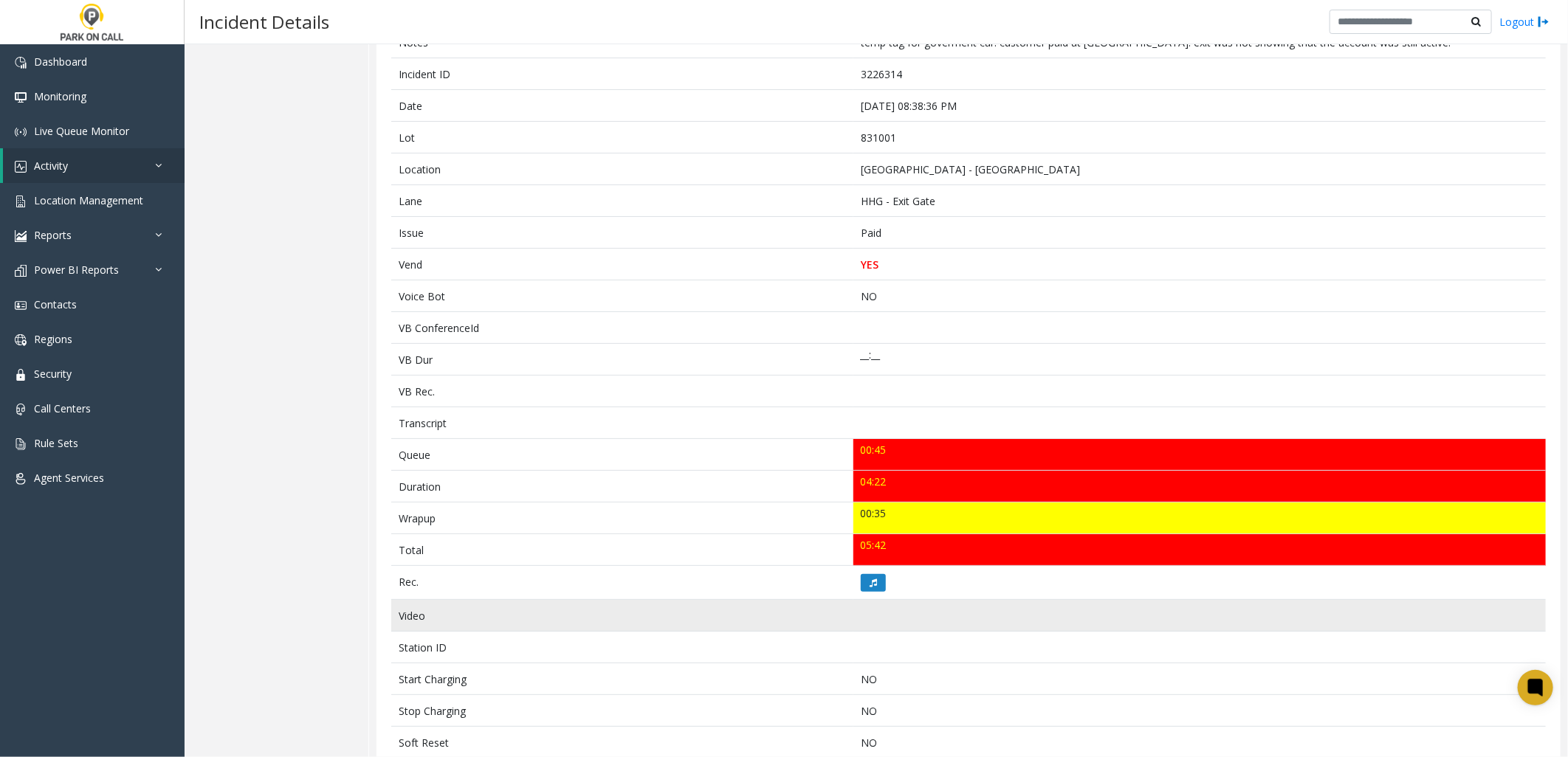
scroll to position [327, 0]
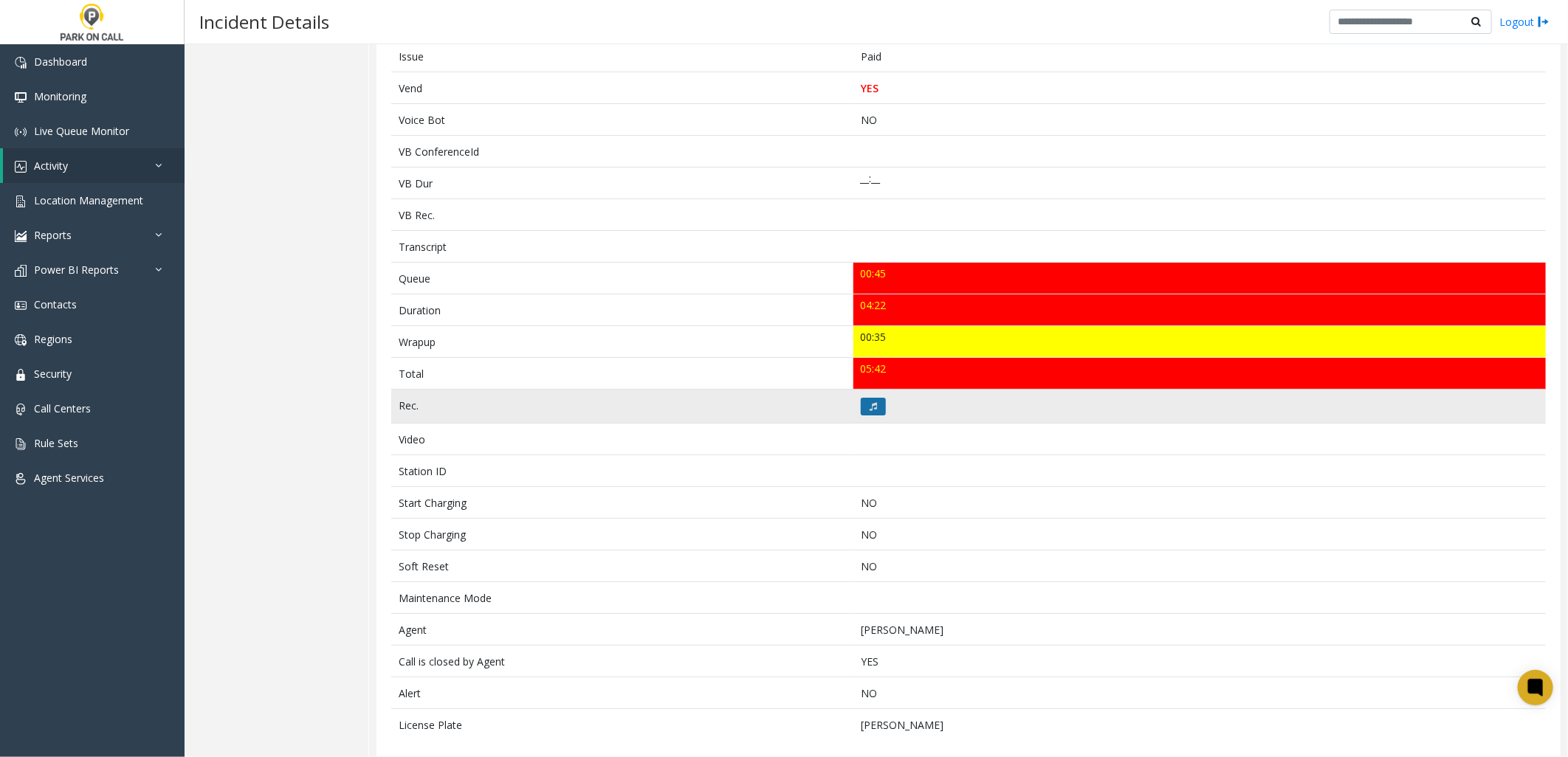
click at [877, 399] on button at bounding box center [873, 406] width 25 height 18
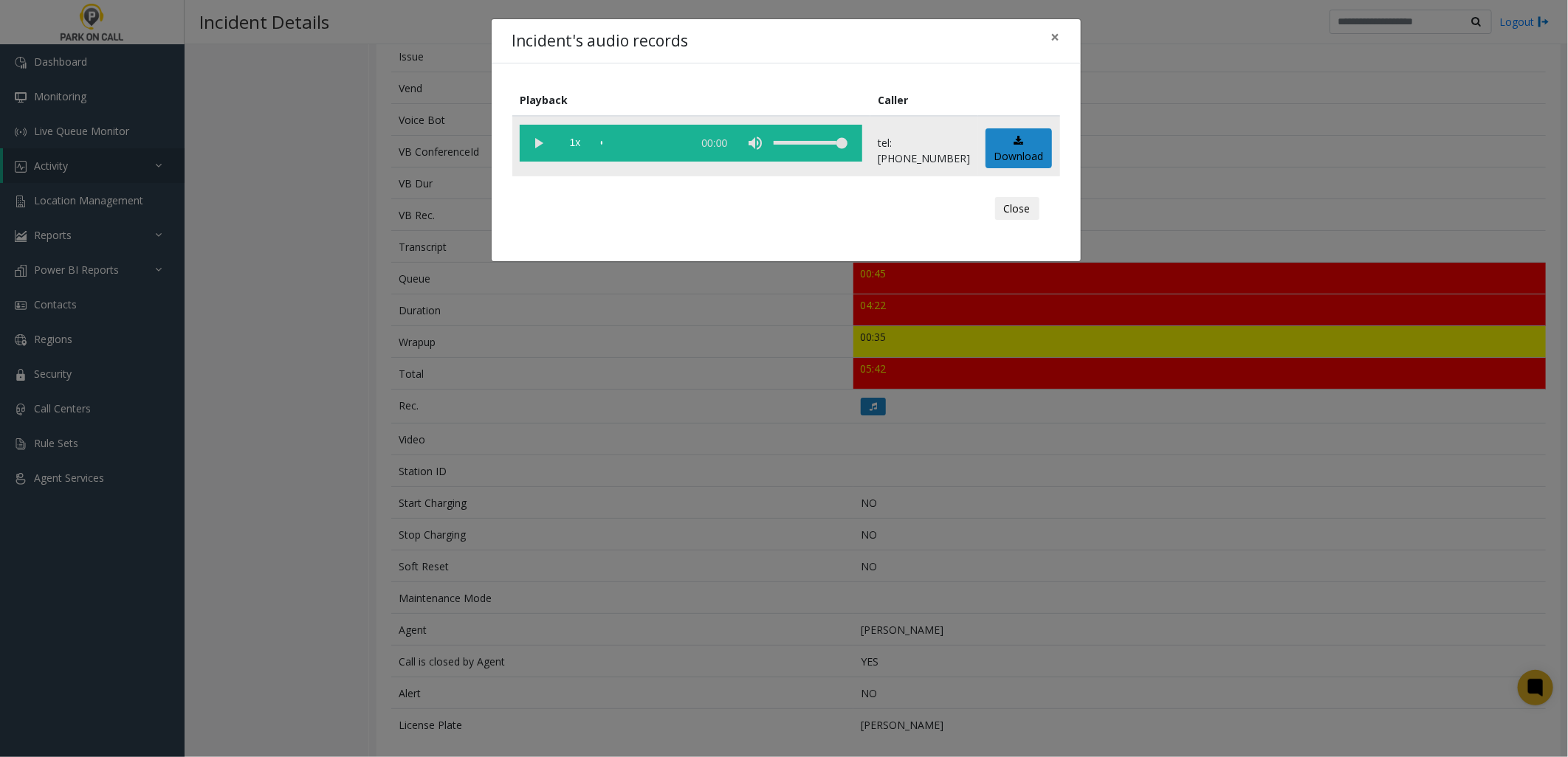
click at [540, 143] on vg-play-pause at bounding box center [537, 143] width 37 height 37
click at [573, 138] on span "1x" at bounding box center [575, 143] width 37 height 37
click at [713, 440] on div "Incident's audio records × Playback Caller 1.5x 04:24 tel:8310019002 Download C…" at bounding box center [784, 378] width 1568 height 757
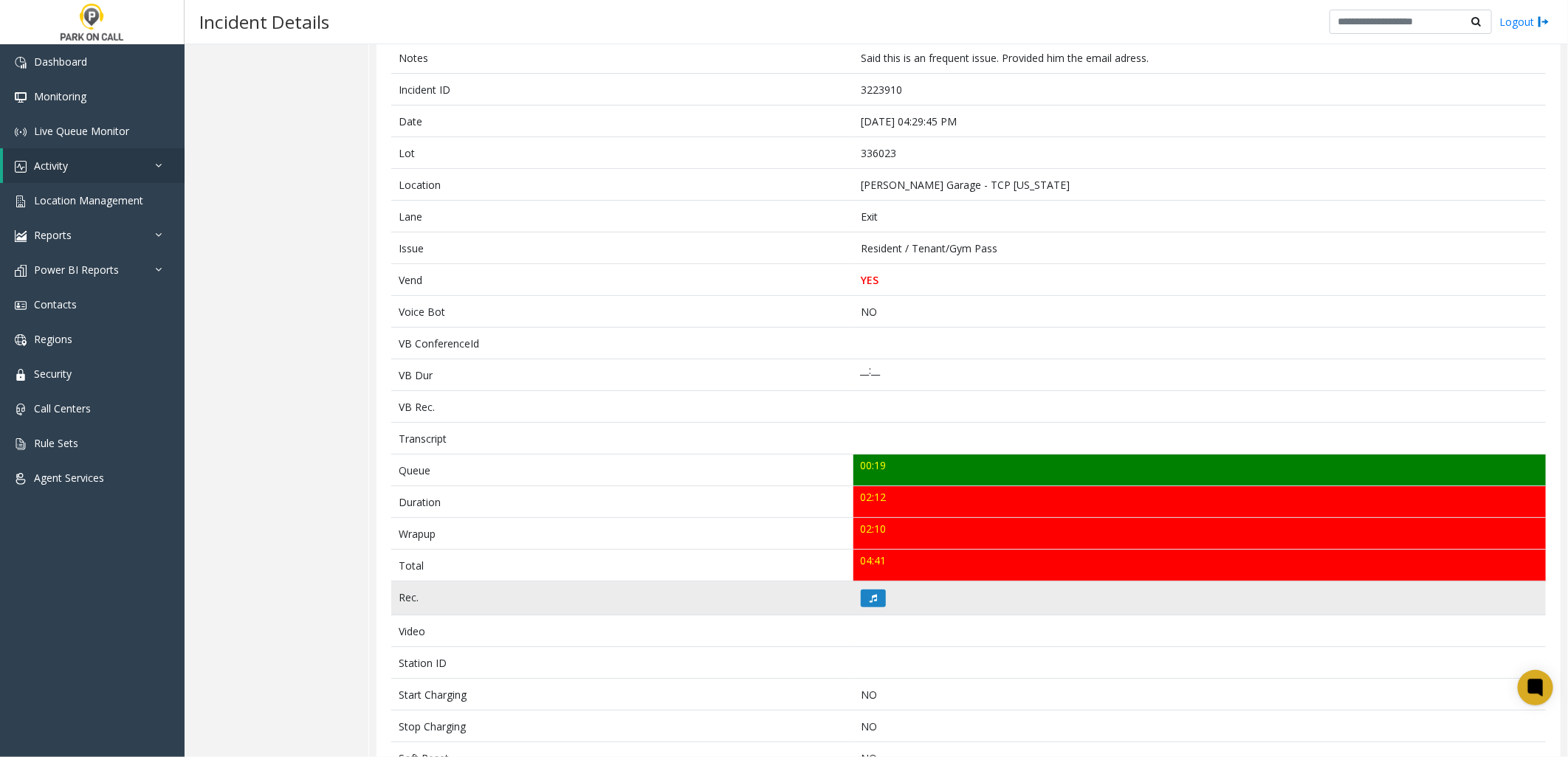
scroll to position [327, 0]
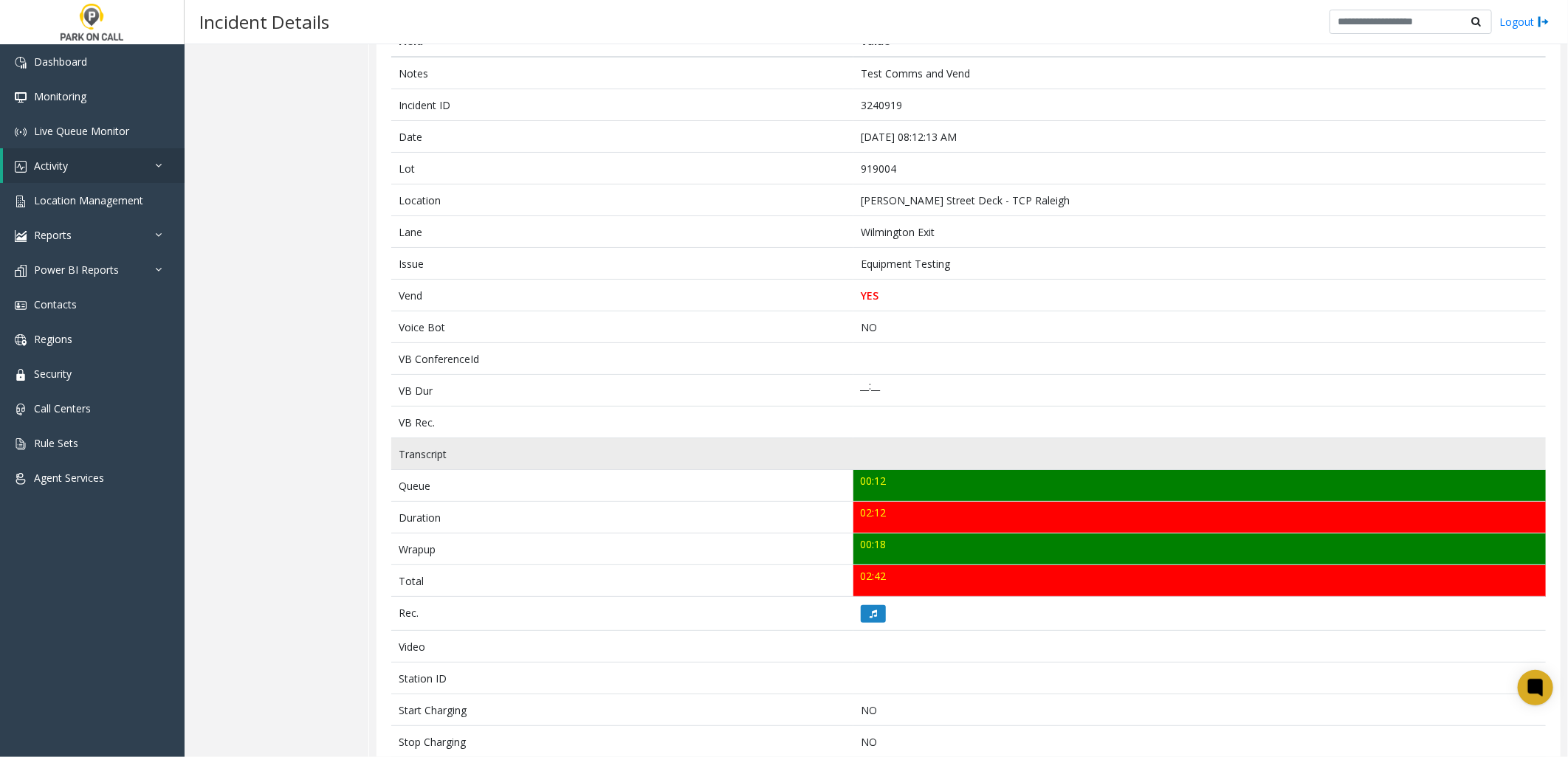
scroll to position [246, 0]
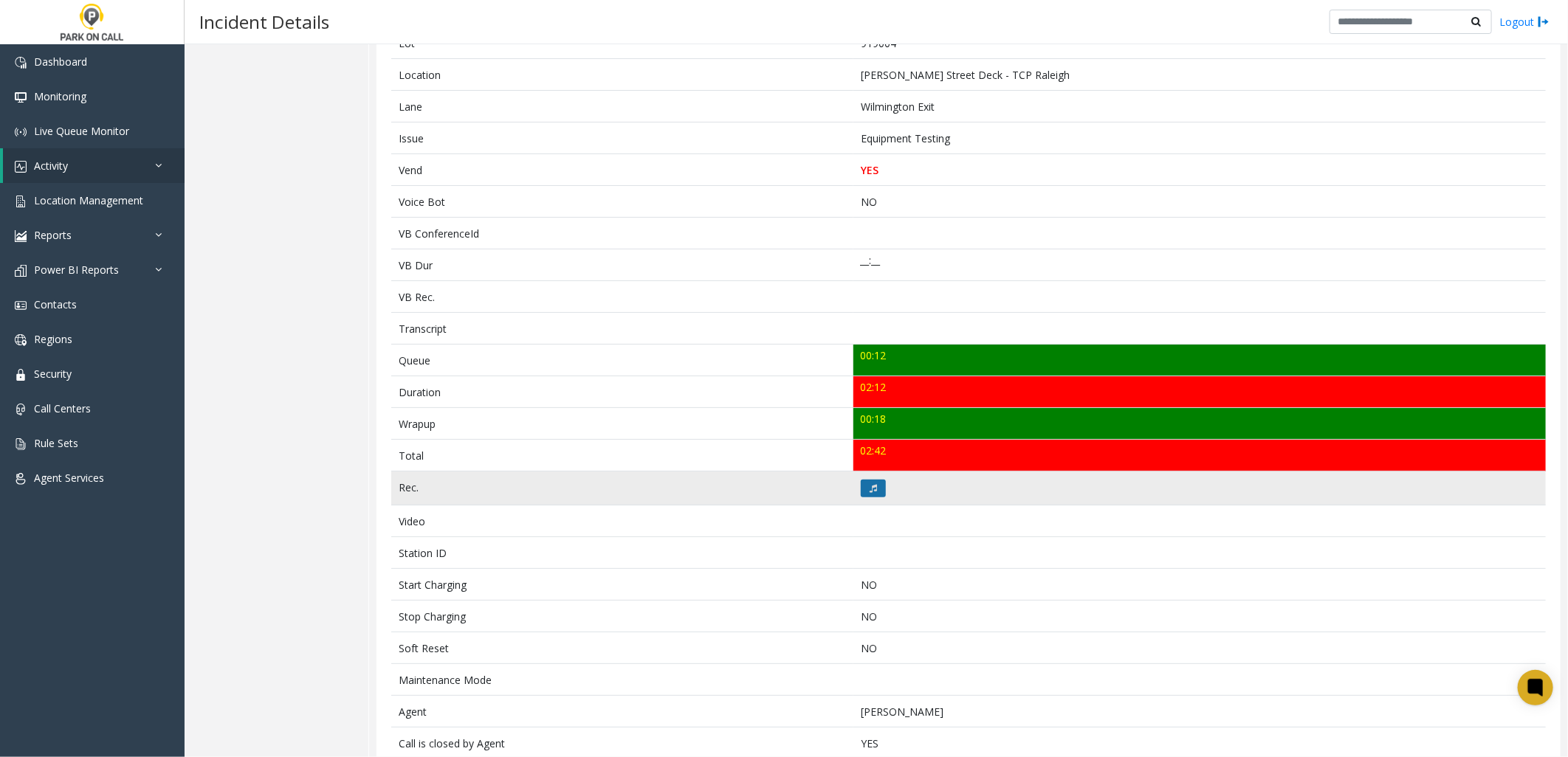
click at [869, 484] on icon at bounding box center [872, 488] width 7 height 9
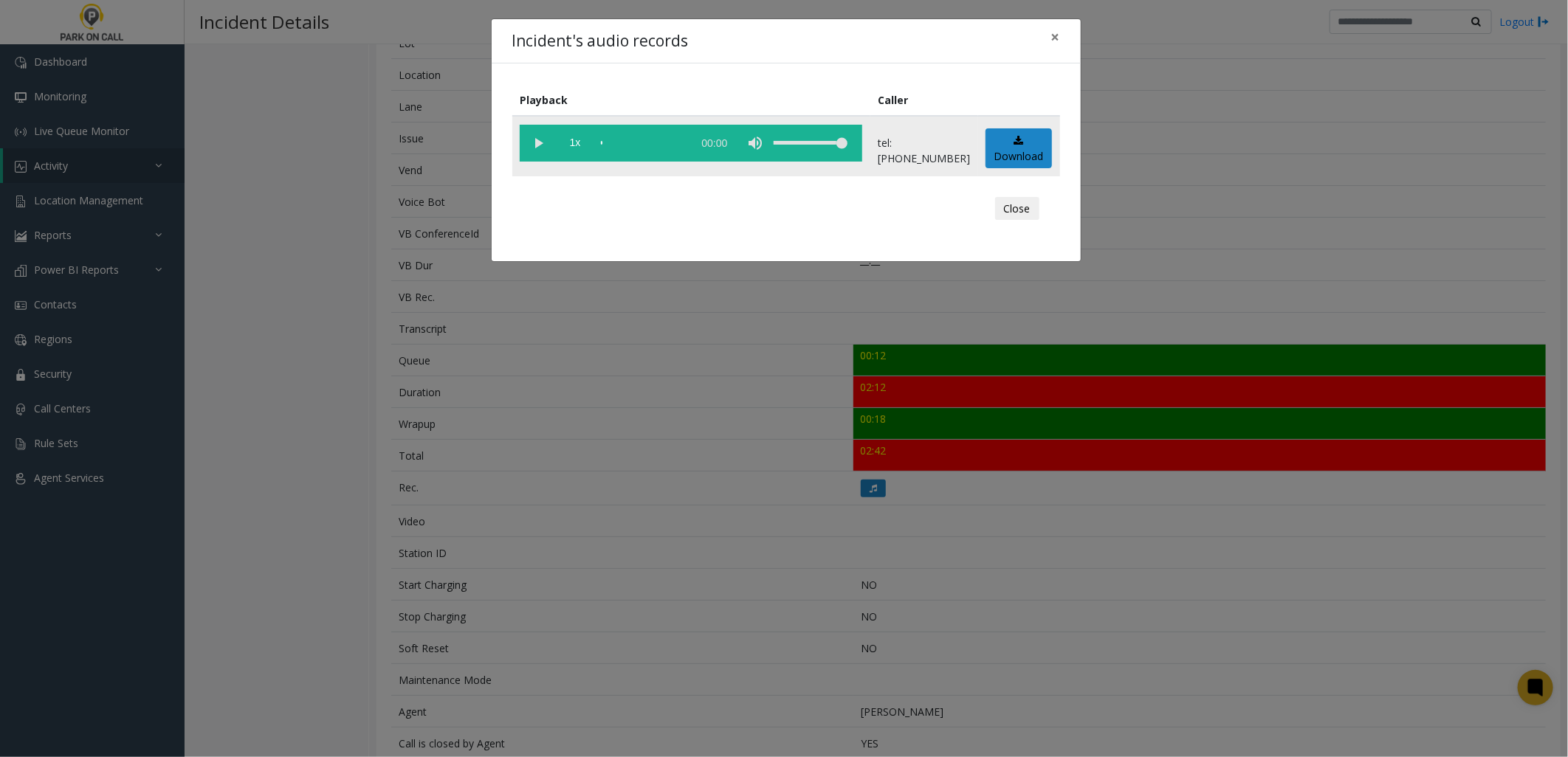
click at [541, 140] on vg-play-pause at bounding box center [537, 143] width 37 height 37
click at [574, 147] on span "1x" at bounding box center [575, 143] width 37 height 37
click at [633, 395] on div "Incident's audio records × Playback Caller 1.5x 02:14 tel:[PHONE_NUMBER] Downlo…" at bounding box center [784, 378] width 1568 height 757
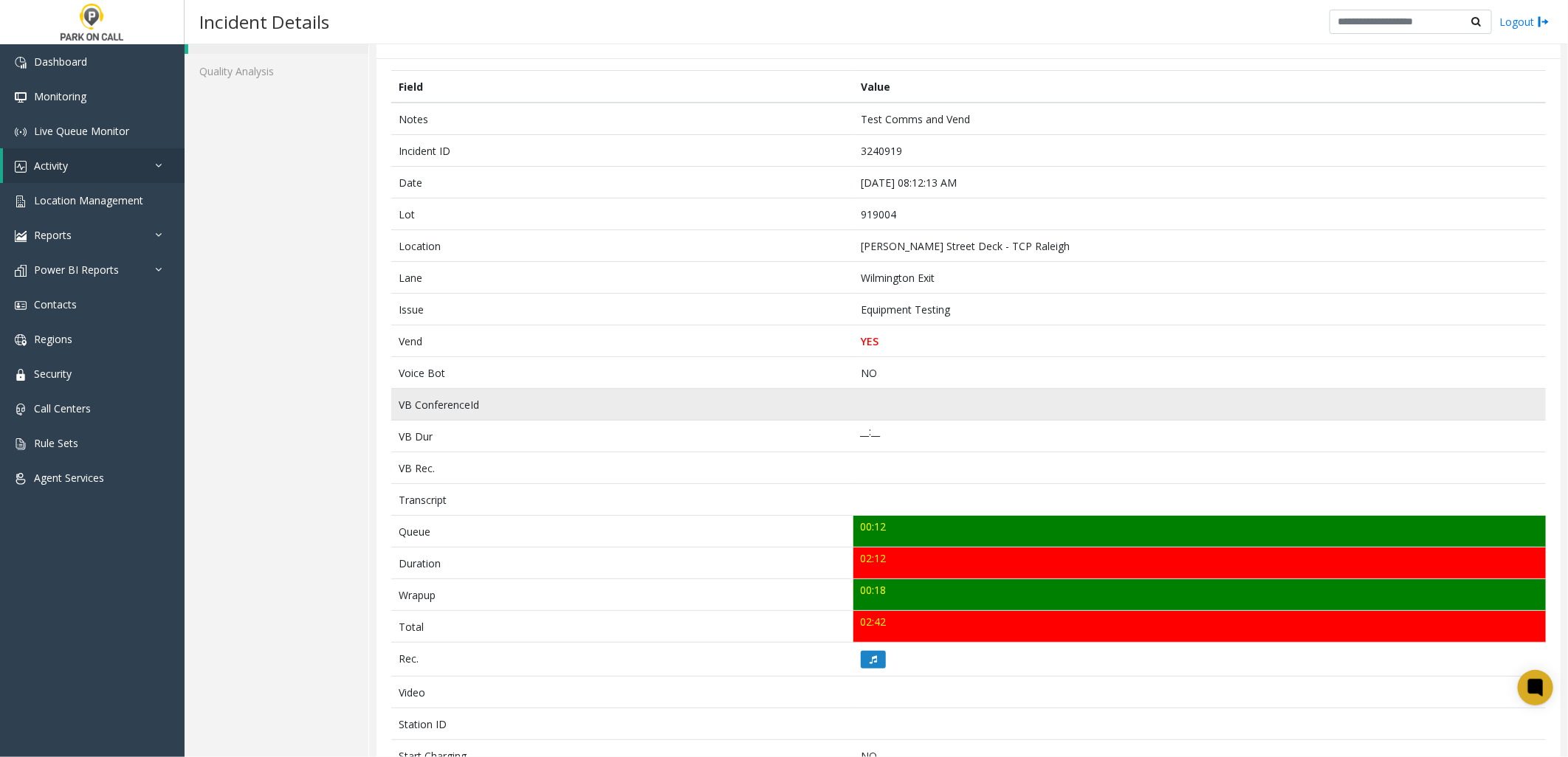
scroll to position [66, 0]
